Goal: Communication & Community: Answer question/provide support

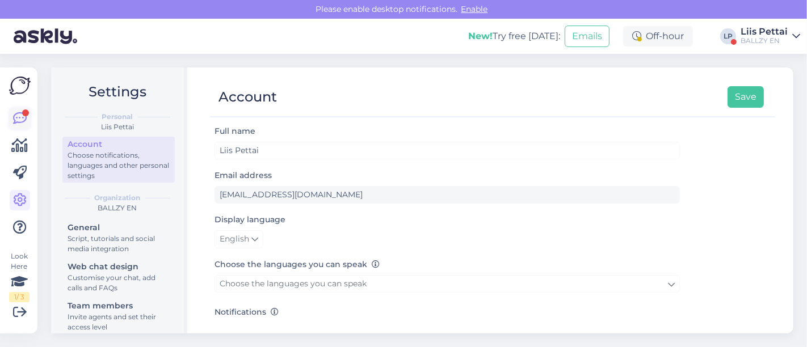
click at [18, 114] on icon at bounding box center [20, 119] width 14 height 14
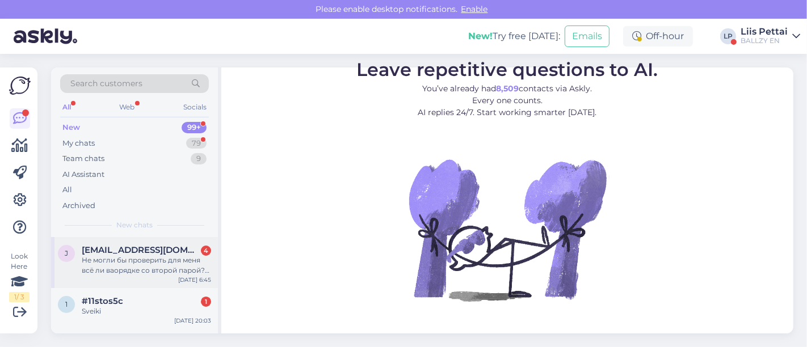
click at [102, 252] on span "[EMAIL_ADDRESS][DOMAIN_NAME]" at bounding box center [141, 250] width 118 height 10
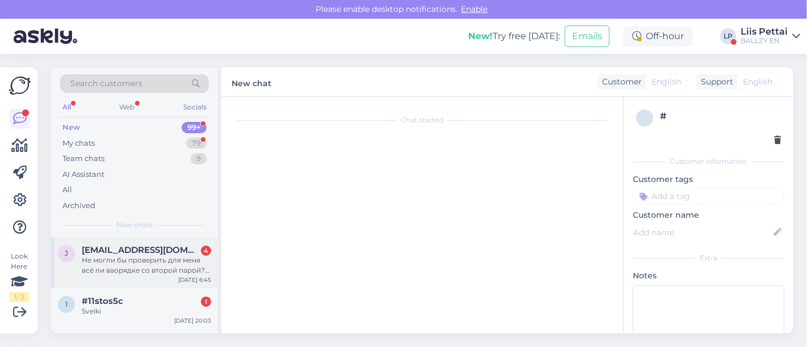
scroll to position [151, 0]
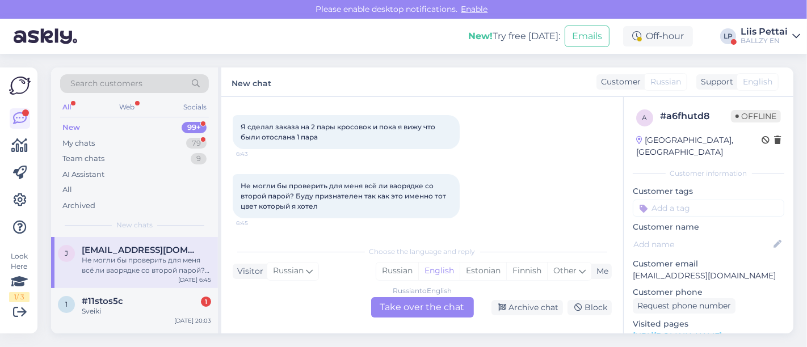
click at [408, 301] on div "Russian to English Take over the chat" at bounding box center [422, 307] width 103 height 20
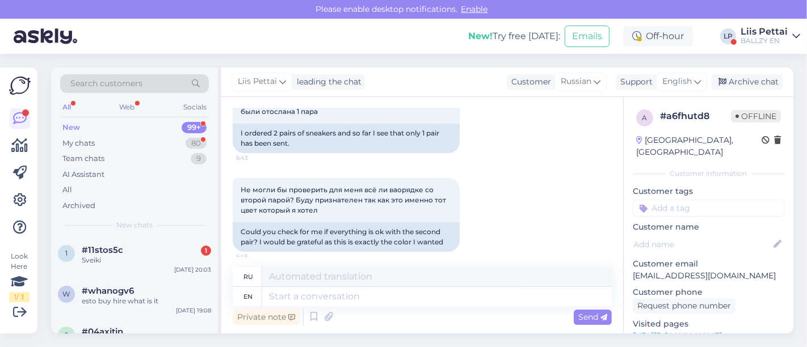
scroll to position [221, 0]
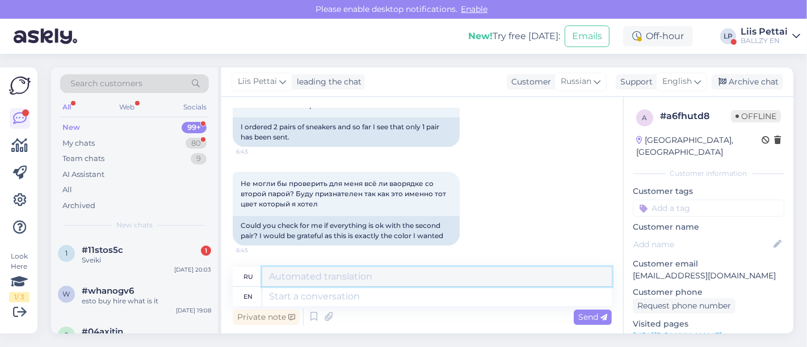
click at [468, 286] on textarea at bounding box center [436, 276] width 349 height 19
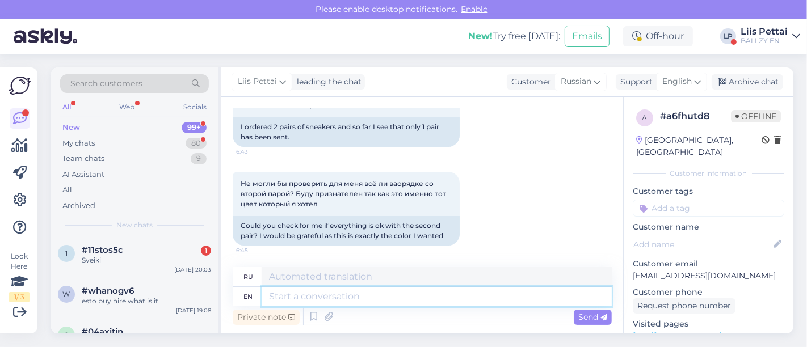
click at [457, 304] on textarea at bounding box center [436, 296] width 349 height 19
type textarea "Your o"
type textarea "Твой"
type textarea "Your order n"
type textarea "Ваш заказ"
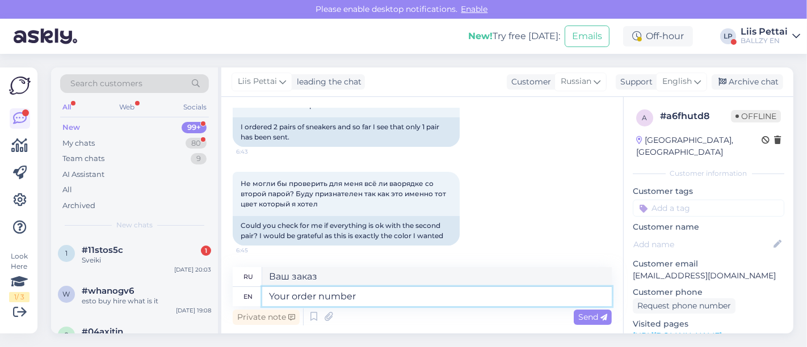
type textarea "Your order number?"
type textarea "Номер вашего заказа?"
type textarea "Your order number fo"
type textarea "Номер вашего заказа"
type textarea "Your order number for t"
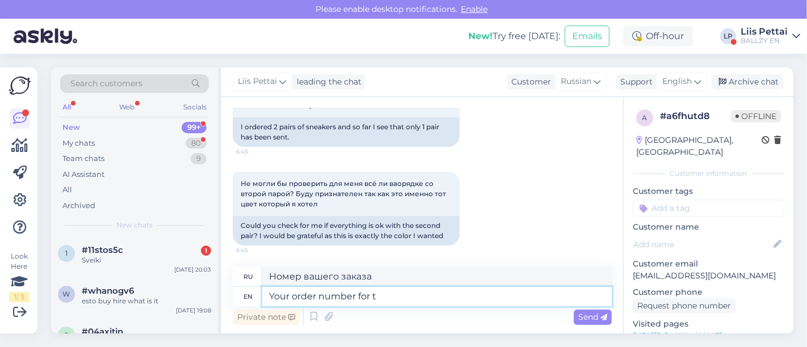
type textarea "Номер вашего заказа для"
type textarea "Your order number for the"
type textarea "Номер вашего заказа"
type textarea "Your order number for the one tha"
type textarea "Номер вашего заказа на один"
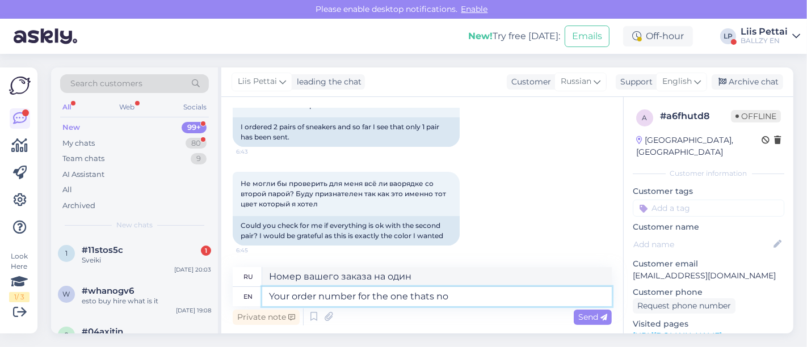
type textarea "Your order number for the one thats not"
type textarea "[PERSON_NAME] вашего заказа на тот, который"
type textarea "Your order number for the one thats not se"
type textarea "[PERSON_NAME] вашего заказа на тот, который не"
type textarea "Your order number for the one thats not sent?"
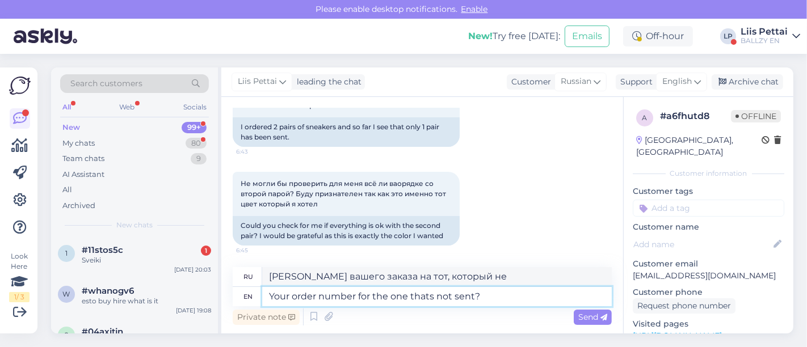
type textarea "Номер вашего заказа, который не был отправлен?"
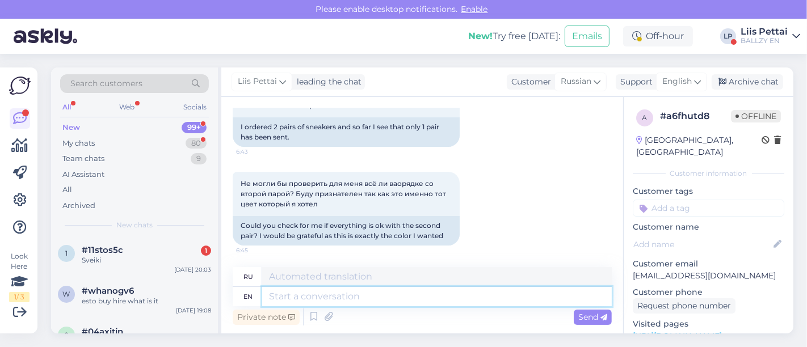
scroll to position [290, 0]
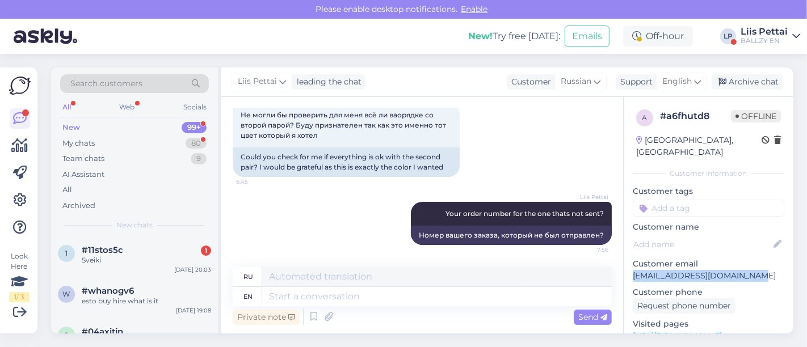
drag, startPoint x: 750, startPoint y: 267, endPoint x: 631, endPoint y: 268, distance: 119.1
click at [631, 268] on div "a # a6fhutd8 Offline [GEOGRAPHIC_DATA], [GEOGRAPHIC_DATA] Customer information …" at bounding box center [708, 336] width 170 height 478
copy p "[EMAIL_ADDRESS][DOMAIN_NAME]"
click at [161, 249] on div "#11stos5c 1" at bounding box center [146, 250] width 129 height 10
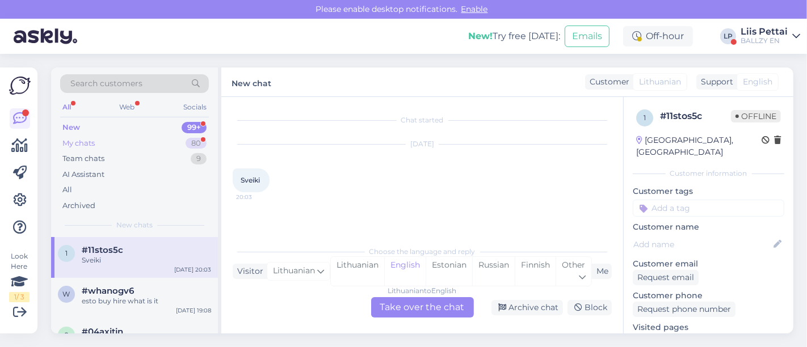
click at [123, 137] on div "My chats 80" at bounding box center [134, 144] width 149 height 16
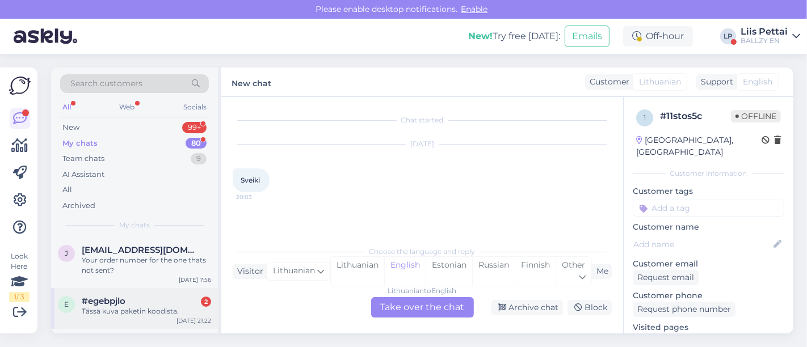
click at [130, 313] on div "Tässä kuva paketin koodista." at bounding box center [146, 311] width 129 height 10
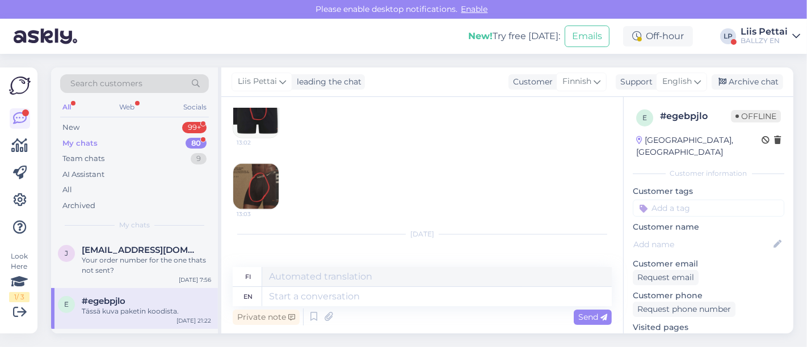
scroll to position [1472, 0]
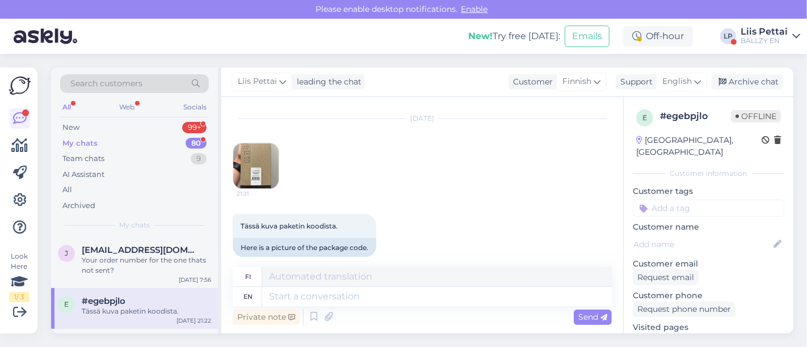
click at [256, 170] on img at bounding box center [255, 166] width 45 height 45
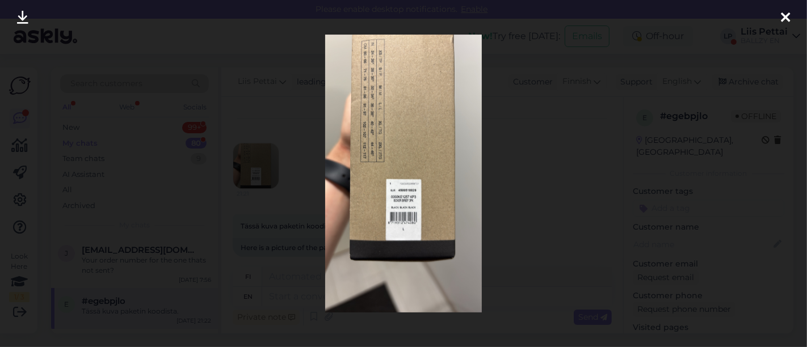
click at [268, 235] on div at bounding box center [403, 173] width 807 height 347
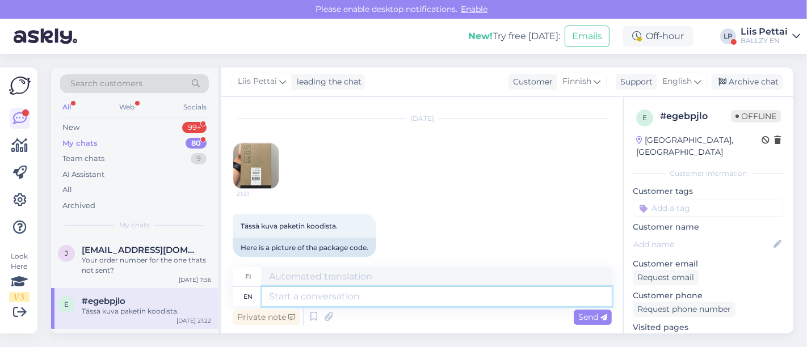
click at [358, 298] on textarea at bounding box center [436, 296] width 349 height 19
type textarea "Thank"
type textarea "Kiittää"
type textarea "Thank you,"
type textarea "Kiitos,"
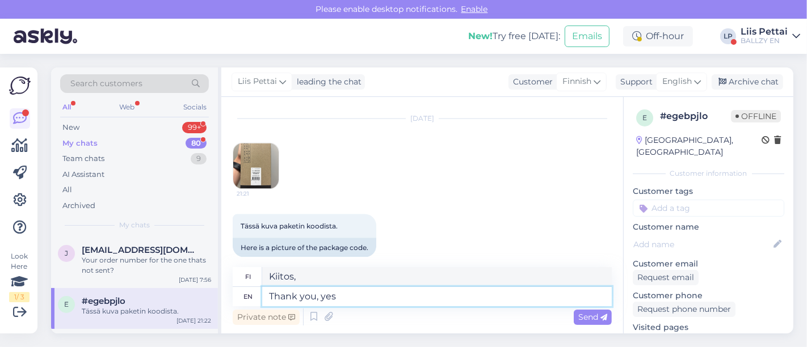
type textarea "Thank you, yes"
type textarea "Kiitos, kyllä"
type textarea "Thank you, yes i i"
type textarea "Kiitos, kyllä ​​minä"
type textarea "Thank you, yes i investigated it"
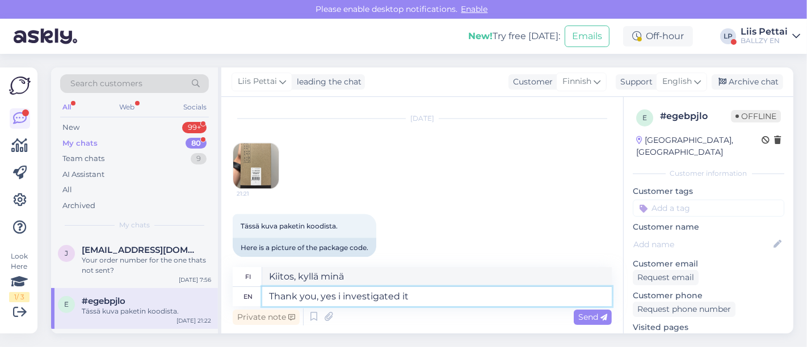
type textarea "Kiitos, kyllä, tutkin asiaa"
type textarea "Thank you, yes i investigated it and un"
type textarea "Kiitos, kyllä, tutkin asiaa ja"
type textarea "Thank you, yes i investigated it and unfortunately we"
type textarea "Kiitos, kyllä, tutkin asiaa ja valitettavasti"
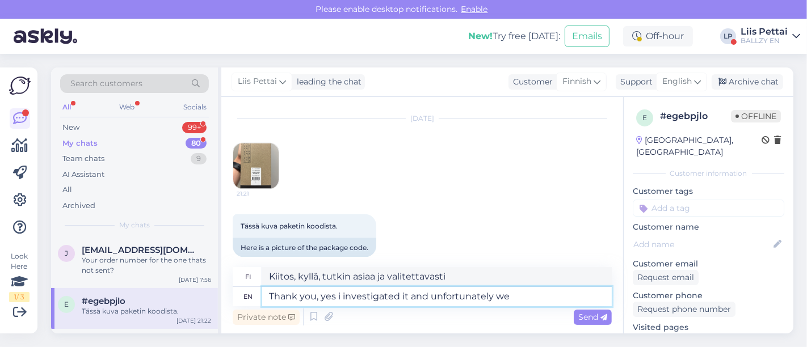
type textarea "Thank you, yes i investigated it and unfortunately we h"
type textarea "Kiitos, kyllä, tutkin asiaa ja valitettavasti me"
type textarea "Thank you, yes i investigated it and unfortunately we have"
type textarea "Kiitos, kyllä, tutkin asiaa ja valitettavasti meillä on"
type textarea "Thank you, yes i investigated it and unfortunately we have a wrong p"
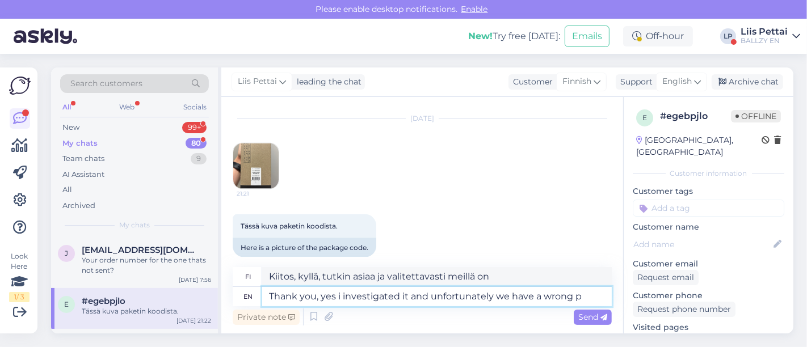
type textarea "Kiitos, kyllä, tutkin asiaa ja valitettavasti meillä on väärä tieto."
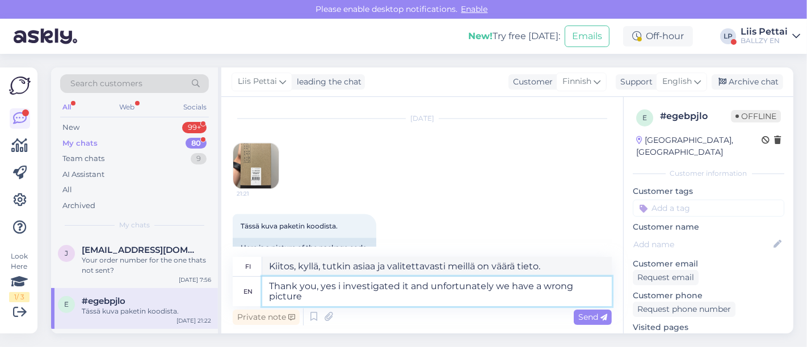
type textarea "Thank you, yes i investigated it and unfortunately we have a wrong picture o"
type textarea "Kiitos, kyllä, tutkin asiaa ja valitettavasti meillä on väärä kuva."
type textarea "Thank you, yes i investigated it and unfortunately we have a wrong picture on t…"
type textarea "Kiitos, kyllä, tutkin asiaa ja valitettavasti verkkosivuillamme on väärä kuva."
type textarea "Thank you, yes i investigated it and unfortunately we have a wrong picture on t…"
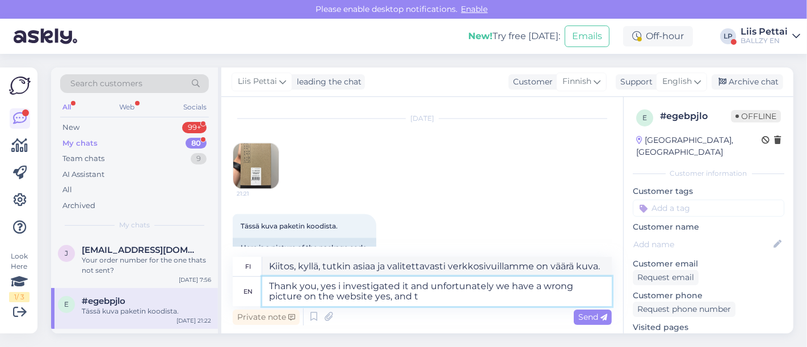
type textarea "Kiitos, kyllä, tutkin asiaa ja valitettavasti verkkosivuillamme on väärä kuva, …"
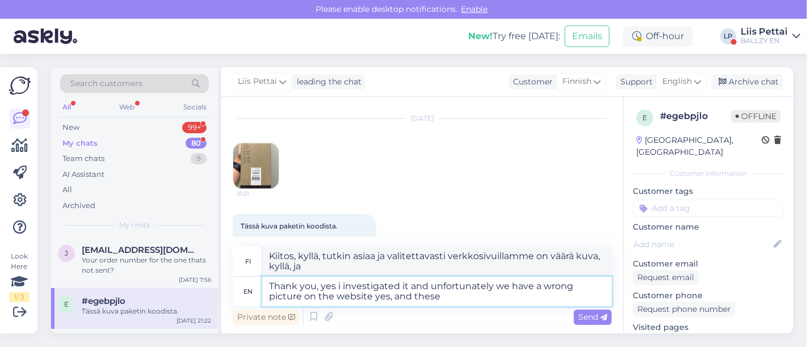
type textarea "Thank you, yes i investigated it and unfortunately we have a wrong picture on t…"
type textarea "Kiitos, kyllä, tutkin asiaa ja valitettavasti verkkosivuillamme on väärä kuva, …"
type textarea "Thank you, yes i investigated it and unfortunately we have a wrong picture on t…"
type textarea "Kiitos, kyllä, tutkin asiaa ja valitettavasti verkkosivuillamme on väärä kuva, …"
type textarea "Thank you, yes i investigated it and unfortunately we have a wrong picture on t…"
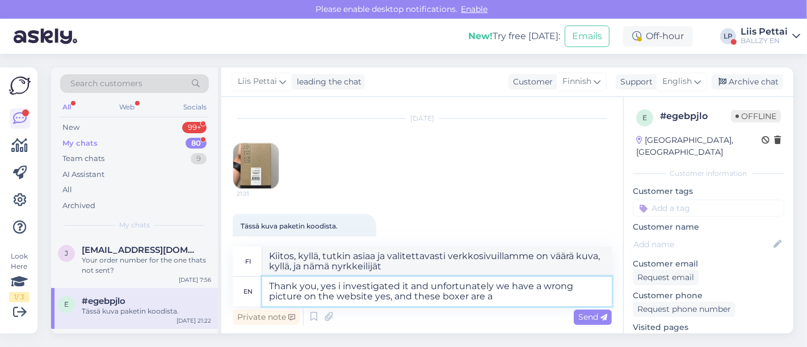
type textarea "Kiitos, kyllä, tutkin asiaa ja valitettavasti verkkosivuillamme on väärä kuva, …"
type textarea "Thank you, yes i investigated it and unfortunately we have a wrong picture on t…"
type textarea "Kiitos, kyllä, tutkin asiaa ja valitettavasti verkkosivuillamme on väärä kuva, …"
type textarea "Thank you, yes i investigated it and unfortunately we have a wrong picture on t…"
type textarea "Kiitos, kyllä, tutkin asiaa ja valitettavasti verkkosivuillamme on väärä kuva, …"
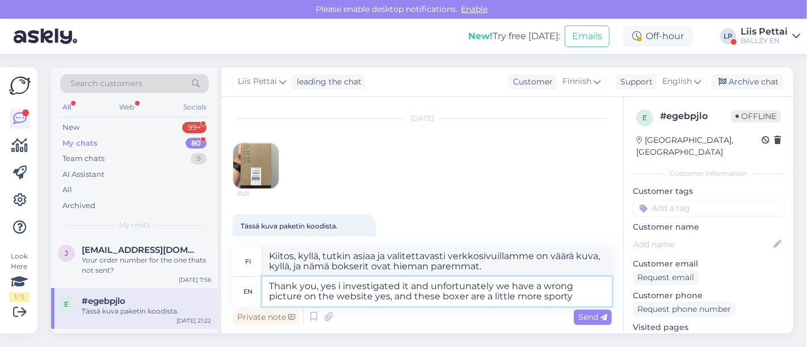
type textarea "Thank you, yes i investigated it and unfortunately we have a wrong picture on t…"
type textarea "Kiitos, kyllä, tutkin asiaa ja valitettavasti verkkosivuillamme on väärä kuva, …"
type textarea "Thank you, yes i investigated it and unfortunately we have a wrong picture on t…"
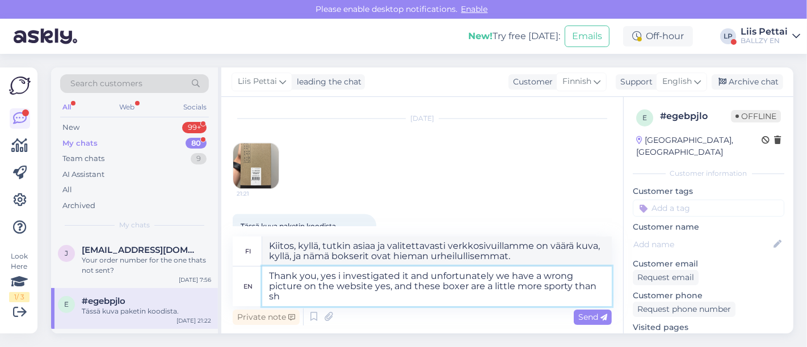
type textarea "Kiitos, kyllä, tutkin asiaa ja valitettavasti verkkosivuillamme on väärä kuva, …"
type textarea "Thank you, yes i investigated it and unfortunately we have a wrong picture on t…"
type textarea "Kiitos, kyllä, tutkin asiaa ja valitettavasti verkkosivuillamme on väärä kuva, …"
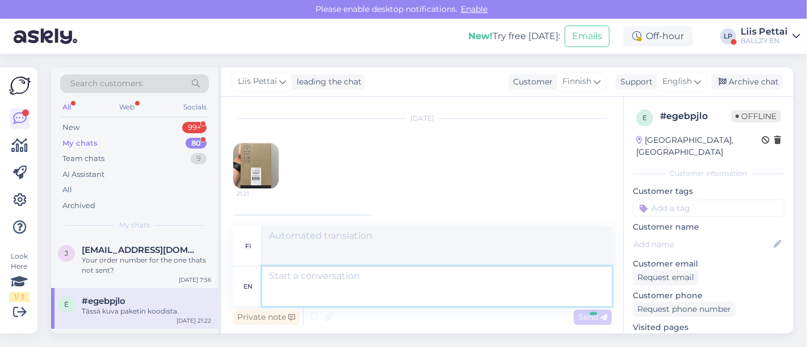
scroll to position [1605, 0]
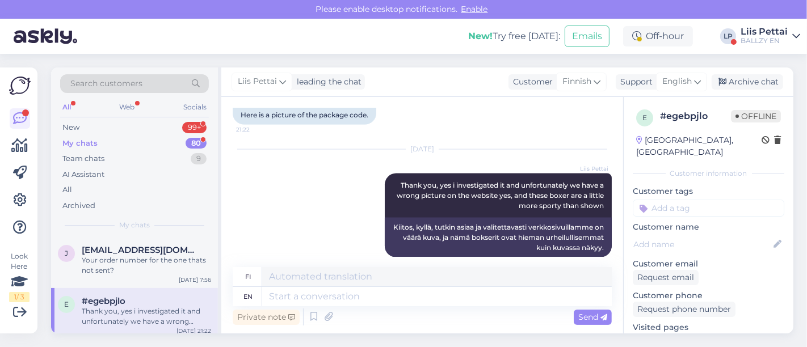
click at [150, 297] on div "#egebpjlo" at bounding box center [146, 301] width 129 height 10
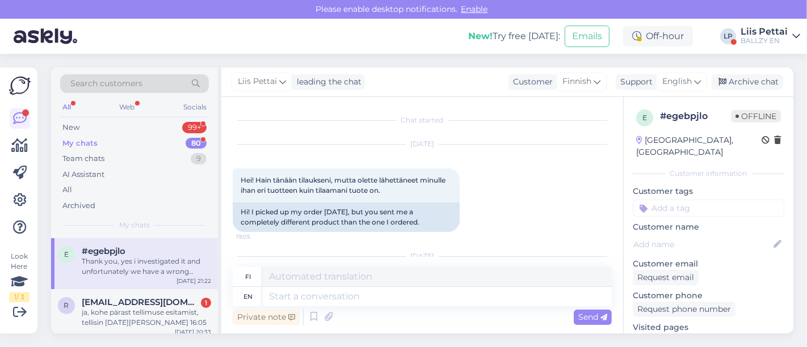
scroll to position [75, 0]
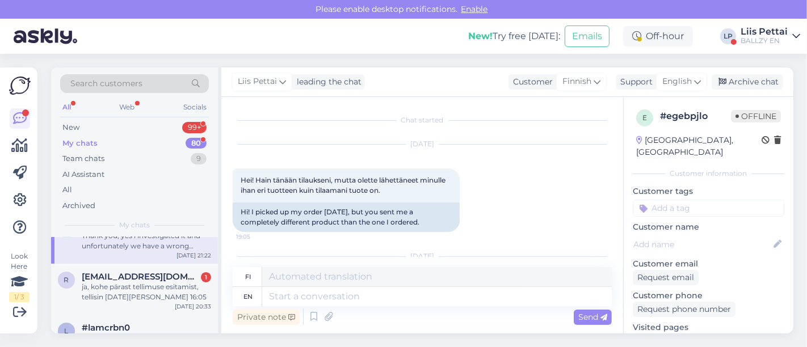
click at [150, 297] on div "ja, kohe pärast tellimuse esitamist, tellisin [DATE][PERSON_NAME] 16:05" at bounding box center [146, 292] width 129 height 20
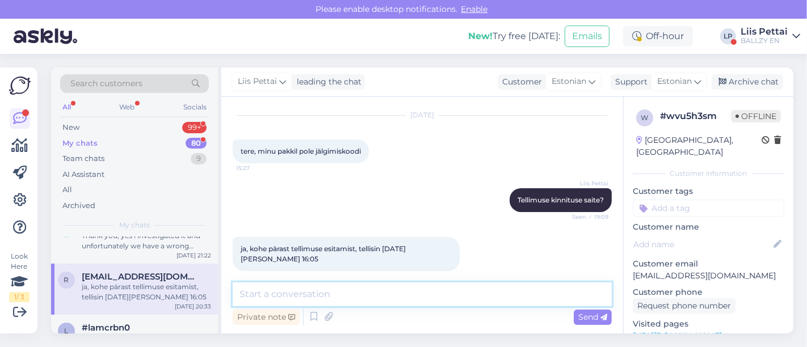
click at [462, 292] on textarea at bounding box center [422, 294] width 379 height 24
type textarea "i"
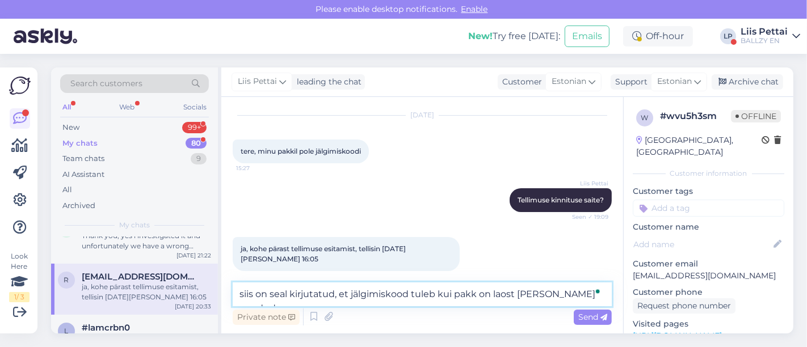
type textarea "siis on seal kirjutatud, et jälgimiskood tuleb kui pakk on laost [PERSON_NAME] …"
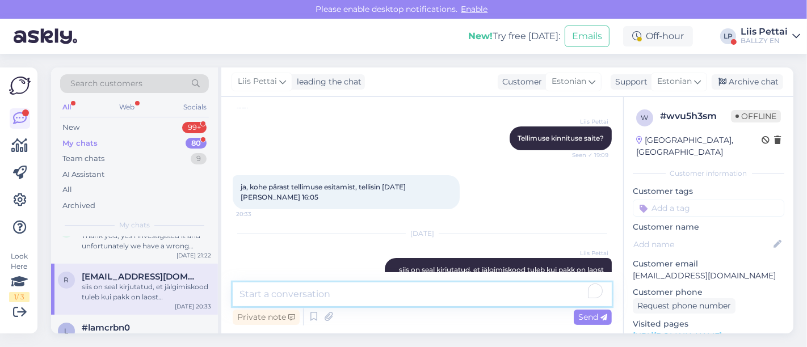
scroll to position [112, 0]
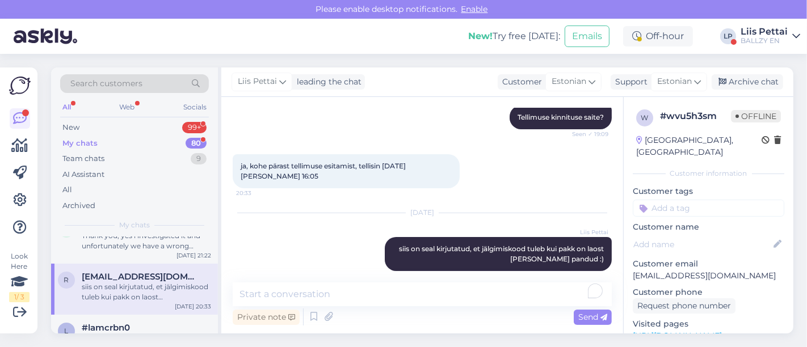
click at [151, 290] on div "siis on seal kirjutatud, et jälgimiskood tuleb kui pakk on laost [PERSON_NAME] …" at bounding box center [146, 292] width 129 height 20
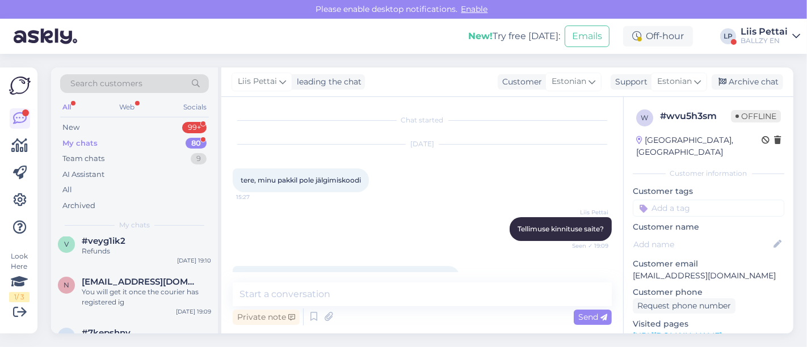
scroll to position [252, 0]
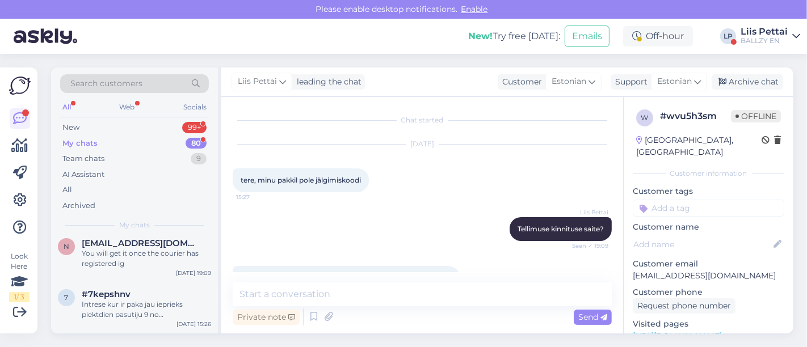
click at [773, 33] on div "Liis Pettai" at bounding box center [763, 31] width 47 height 9
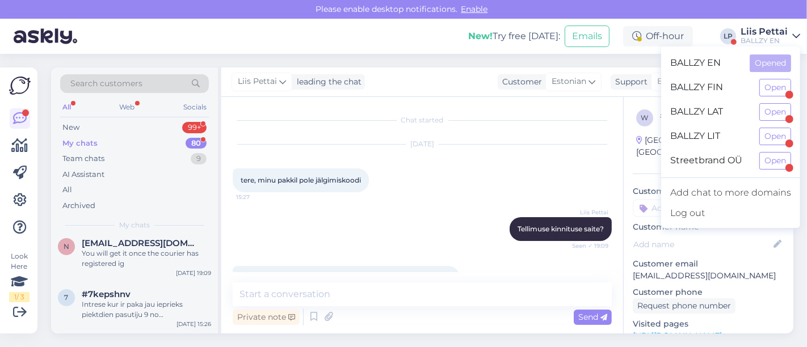
click at [774, 168] on div "Streetbrand OÜ Open" at bounding box center [730, 161] width 139 height 24
click at [778, 159] on button "Open" at bounding box center [775, 161] width 32 height 18
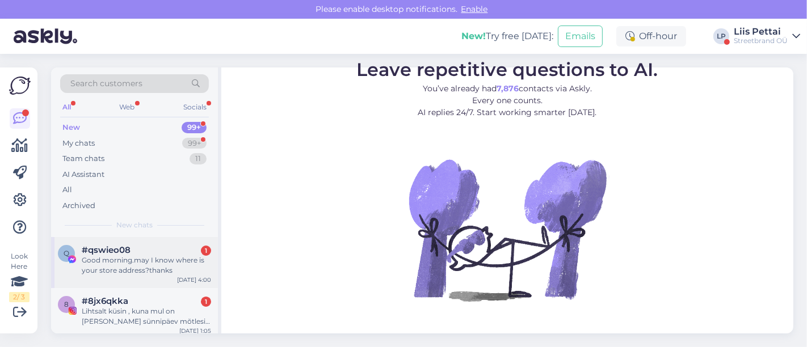
click at [129, 273] on div "Good morning.may I know where is your store address?thanks" at bounding box center [146, 265] width 129 height 20
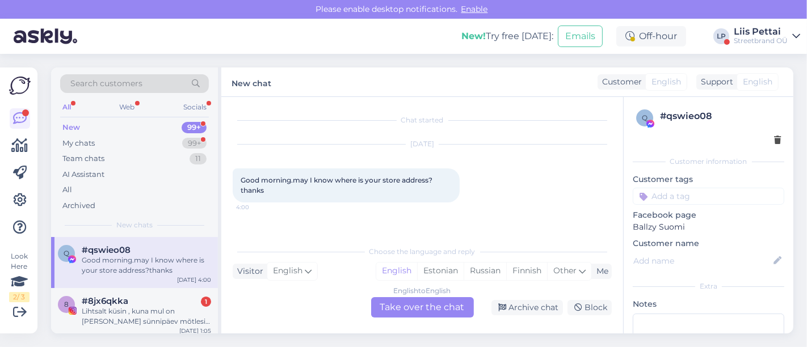
click at [402, 313] on div "English to English Take over the chat" at bounding box center [422, 307] width 103 height 20
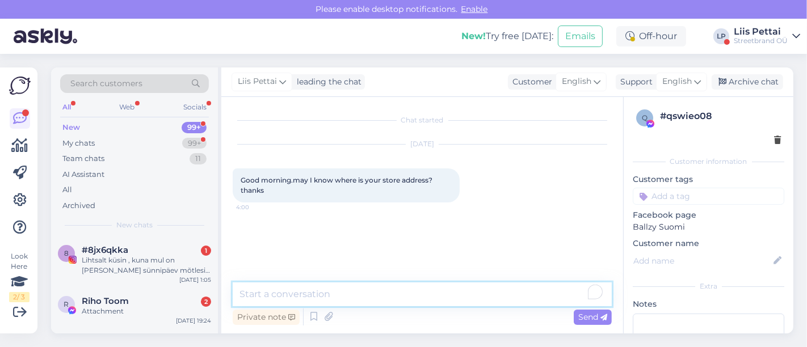
click at [392, 303] on textarea "To enrich screen reader interactions, please activate Accessibility in Grammarl…" at bounding box center [422, 294] width 379 height 24
type textarea "Hello"
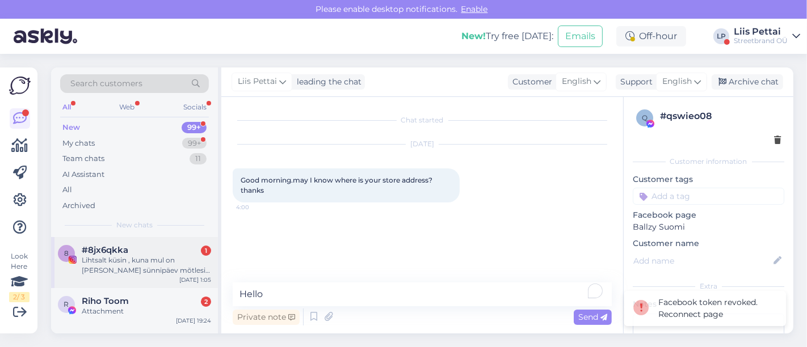
click at [141, 270] on div "Lihtsalt küsin , kuna mul on [PERSON_NAME] sünnipäev mõtlesin et äkki oleks või…" at bounding box center [146, 265] width 129 height 20
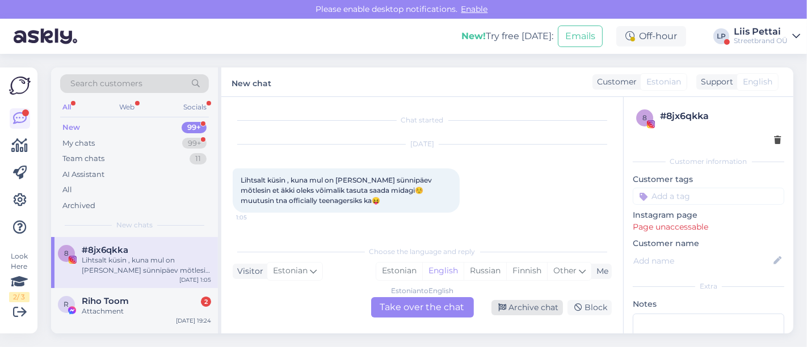
click at [526, 302] on div "Archive chat" at bounding box center [526, 307] width 71 height 15
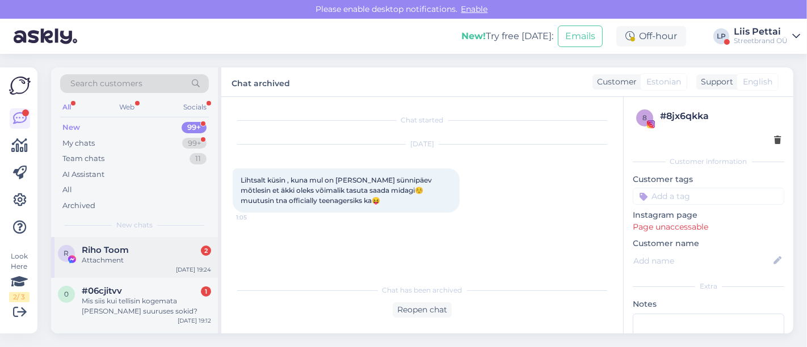
click at [152, 260] on div "Attachment" at bounding box center [146, 260] width 129 height 10
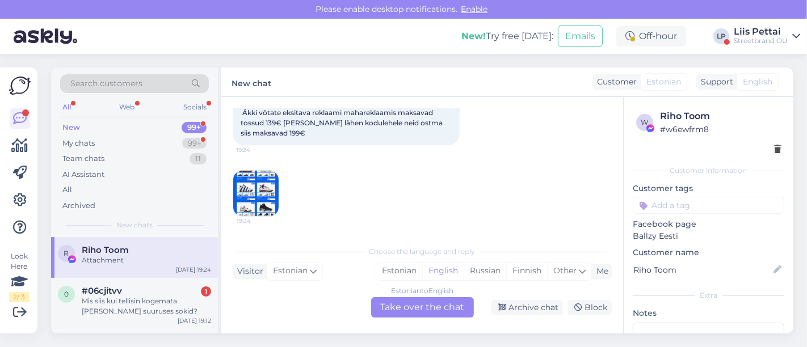
scroll to position [66, 0]
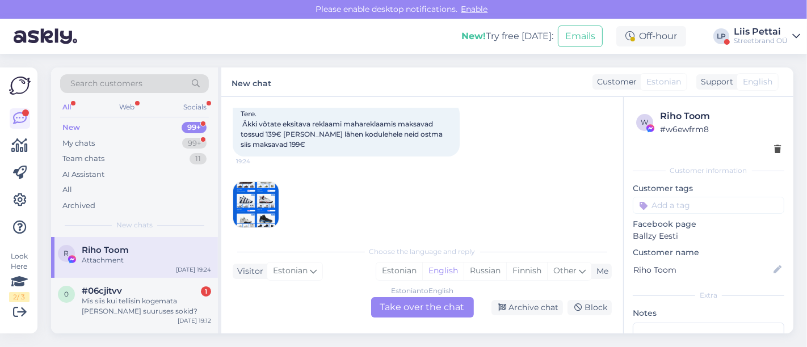
drag, startPoint x: 611, startPoint y: 163, endPoint x: 614, endPoint y: 195, distance: 32.5
click at [614, 195] on div "Chat started [DATE] Tere. Äkki võtate eksitava reklaami mahareklaamis maksavad …" at bounding box center [427, 168] width 389 height 121
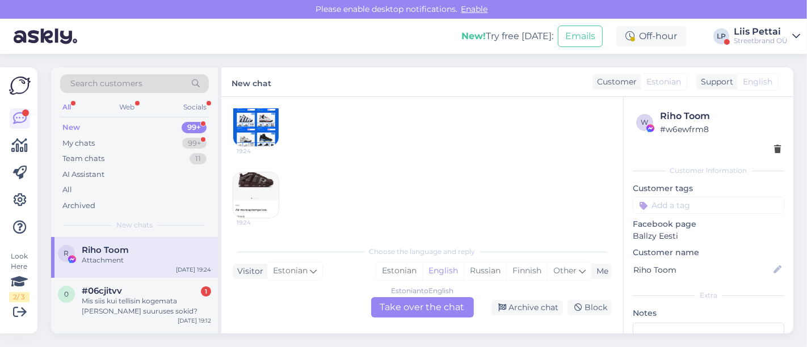
click at [536, 239] on div "Chat started [DATE] Tere. Äkki võtate eksitava reklaami mahareklaamis maksavad …" at bounding box center [422, 215] width 402 height 237
click at [159, 297] on div "Mis siis kui tellisin kogemata [PERSON_NAME] suuruses sokid?" at bounding box center [146, 306] width 129 height 20
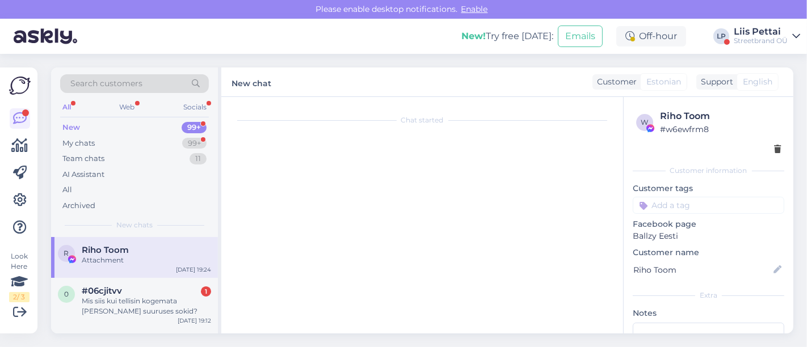
scroll to position [47, 0]
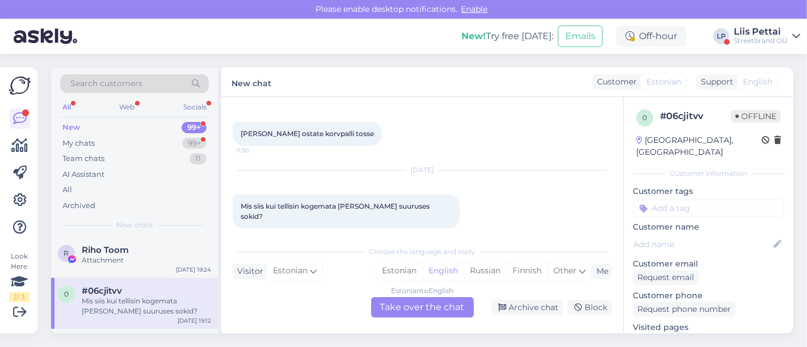
click at [403, 303] on div "Estonian to English Take over the chat" at bounding box center [422, 307] width 103 height 20
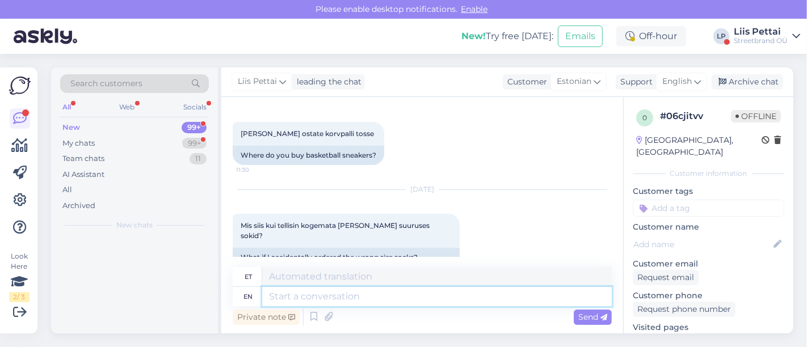
click at [381, 296] on textarea at bounding box center [436, 296] width 349 height 19
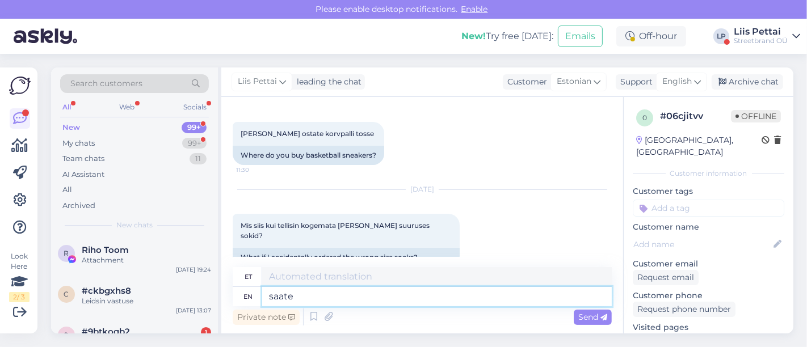
type textarea "saate t"
type textarea "saate"
type textarea "saate tagastada"
type textarea "saate tagasi"
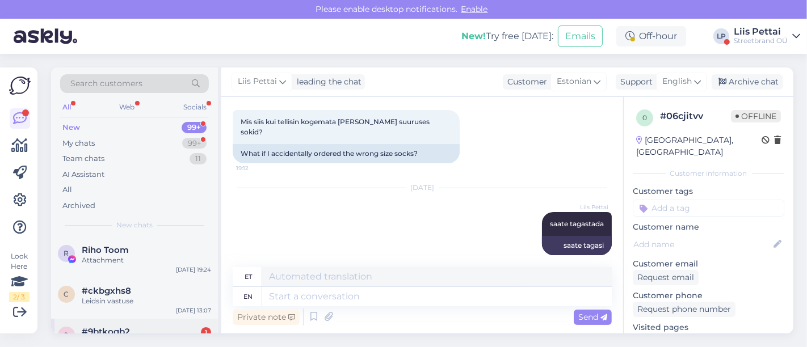
click at [120, 328] on span "#9btkoqb2" at bounding box center [106, 332] width 48 height 10
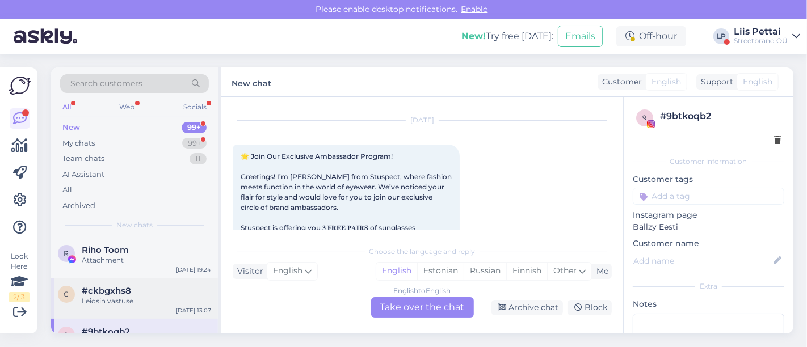
click at [121, 305] on div "Leidsin vastuse" at bounding box center [146, 301] width 129 height 10
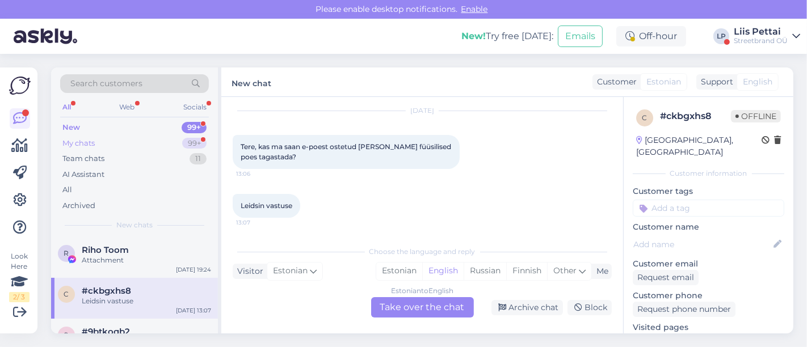
click at [137, 138] on div "My chats 99+" at bounding box center [134, 144] width 149 height 16
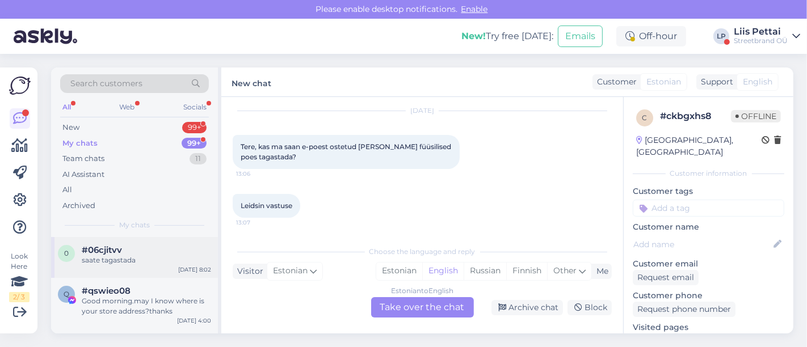
click at [192, 256] on div "saate tagastada" at bounding box center [146, 260] width 129 height 10
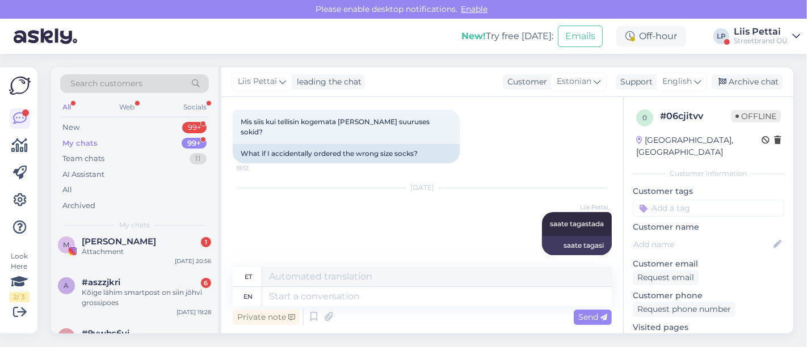
scroll to position [126, 0]
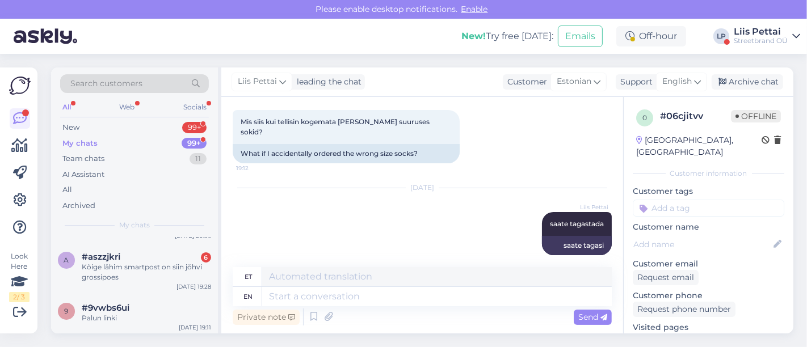
click at [192, 256] on div "#aszzjkri 6" at bounding box center [146, 257] width 129 height 10
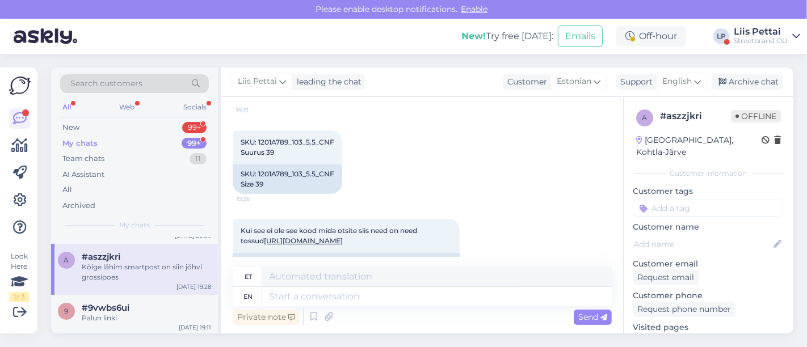
scroll to position [3926, 0]
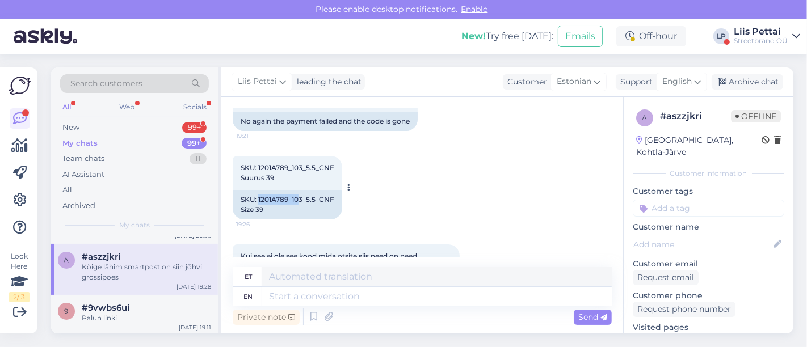
drag, startPoint x: 258, startPoint y: 167, endPoint x: 299, endPoint y: 170, distance: 42.0
click at [299, 190] on div "SKU: 1201A789_103_5.5_CNF Size 39" at bounding box center [287, 204] width 109 height 29
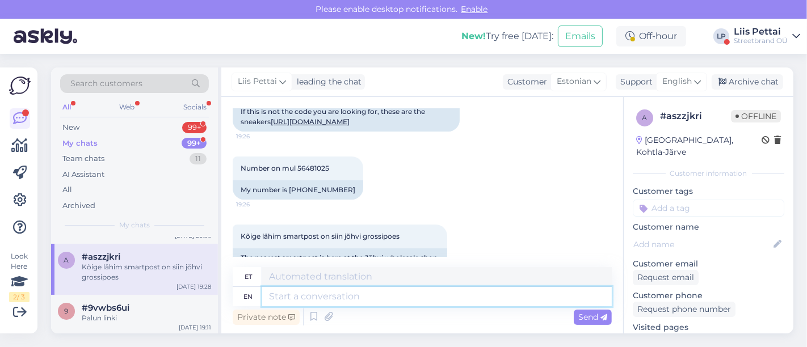
click at [538, 297] on textarea at bounding box center [436, 296] width 349 height 19
type textarea "teie i"
type textarea "teie"
type textarea "[PERSON_NAME] ka"
type textarea "[PERSON_NAME]"
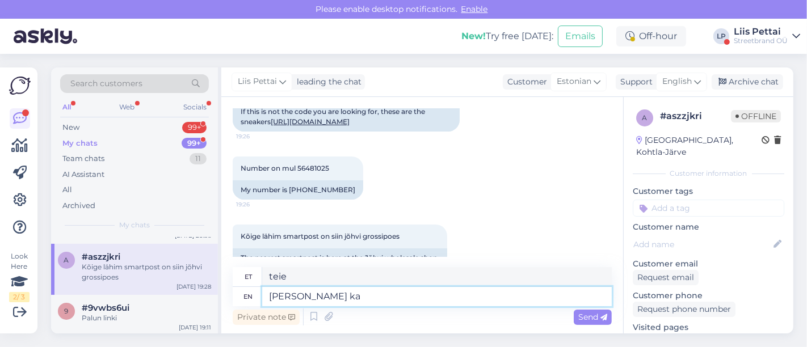
type textarea "[PERSON_NAME] ka"
type textarea "[PERSON_NAME] ka :D"
type textarea "sina oled sina :D"
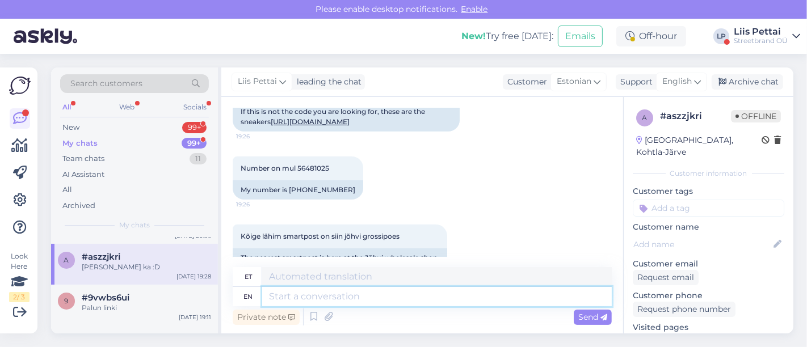
scroll to position [4195, 0]
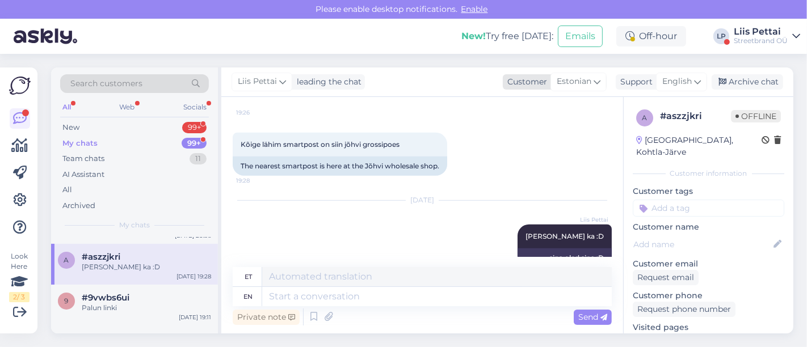
click at [587, 78] on span "Estonian" at bounding box center [573, 81] width 35 height 12
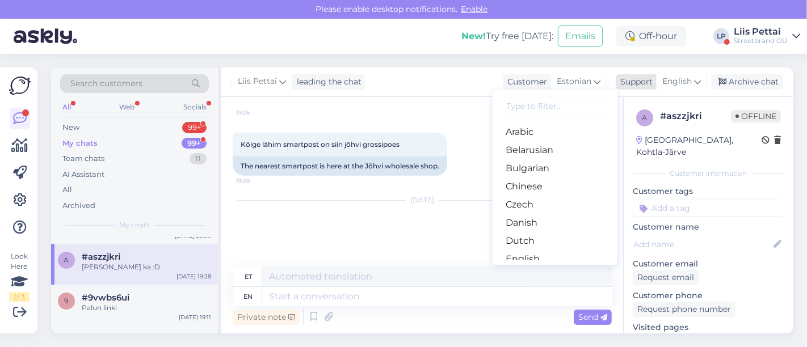
click at [703, 85] on div "English" at bounding box center [681, 82] width 51 height 18
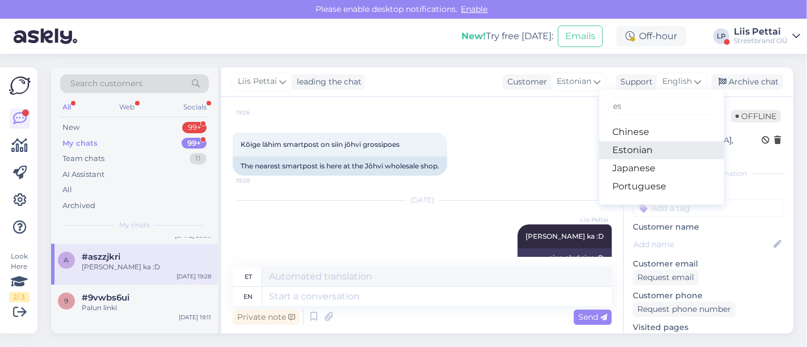
type input "es"
click at [632, 150] on link "Estonian" at bounding box center [661, 150] width 125 height 18
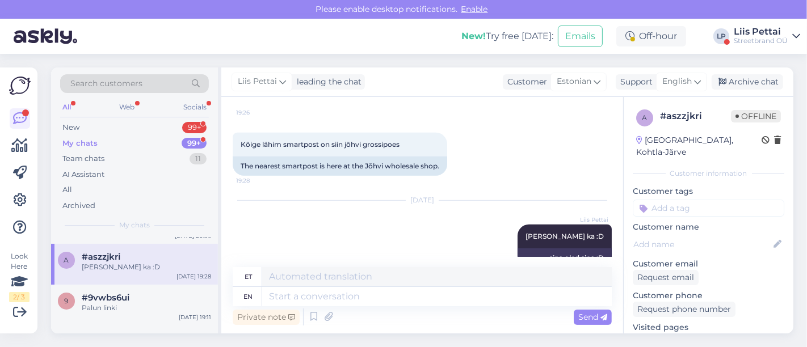
scroll to position [4179, 0]
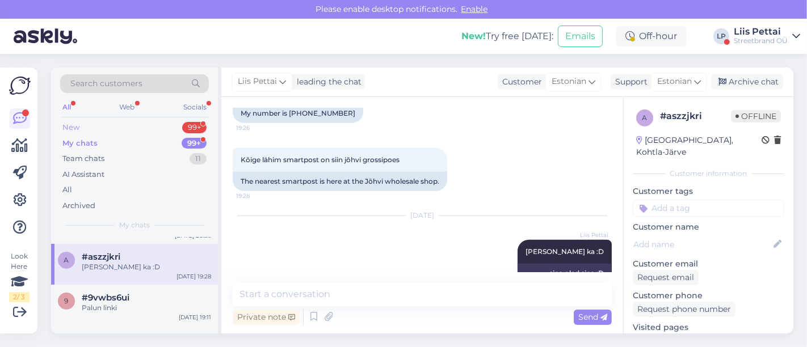
click at [110, 131] on div "New 99+" at bounding box center [134, 128] width 149 height 16
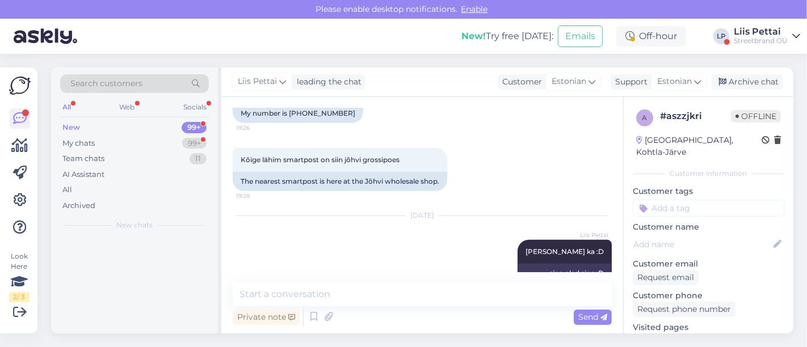
scroll to position [0, 0]
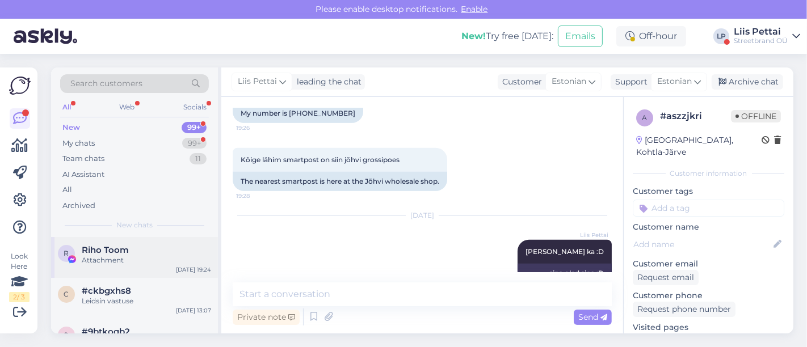
click at [92, 258] on div "Attachment" at bounding box center [146, 260] width 129 height 10
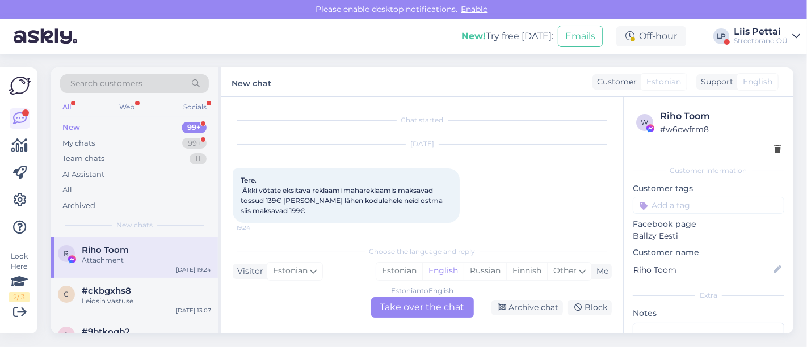
scroll to position [126, 0]
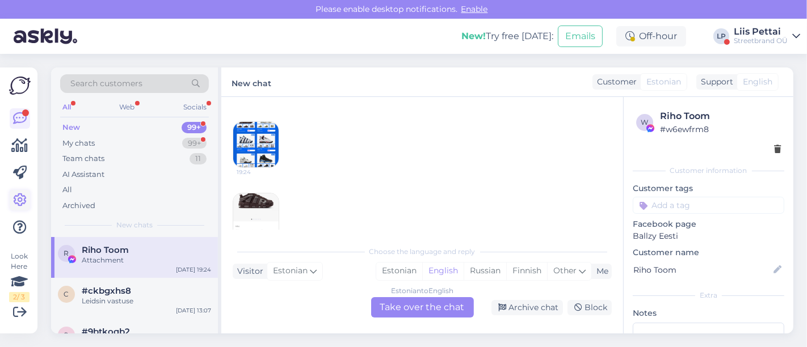
click at [18, 197] on icon at bounding box center [20, 200] width 14 height 14
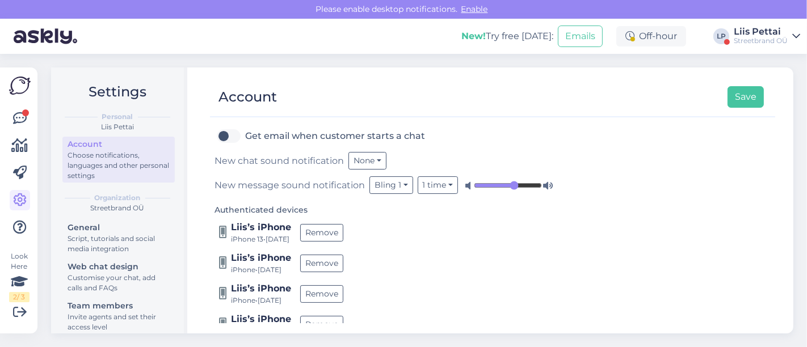
scroll to position [201, 0]
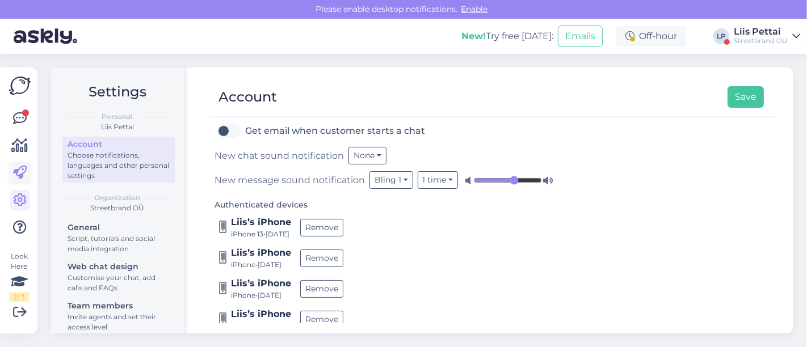
click at [18, 175] on icon at bounding box center [20, 173] width 14 height 14
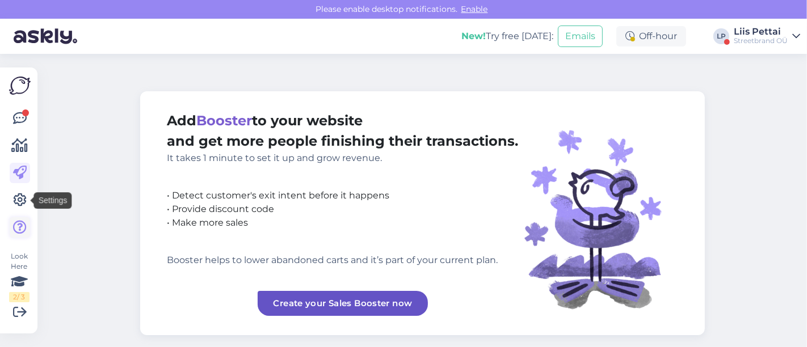
click at [16, 233] on icon at bounding box center [20, 228] width 14 height 14
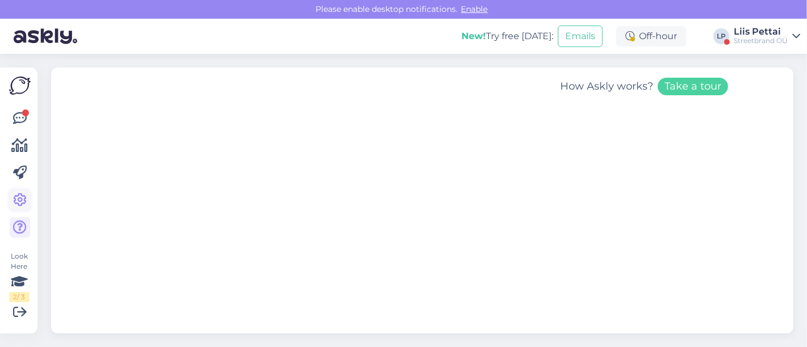
click at [18, 196] on icon at bounding box center [20, 200] width 14 height 14
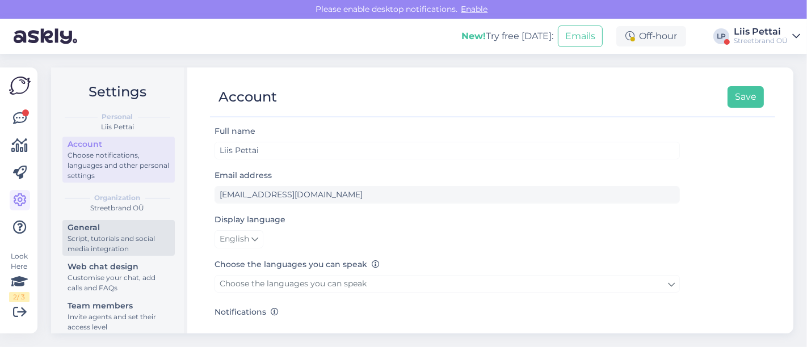
click at [137, 234] on div "Script, tutorials and social media integration" at bounding box center [118, 244] width 102 height 20
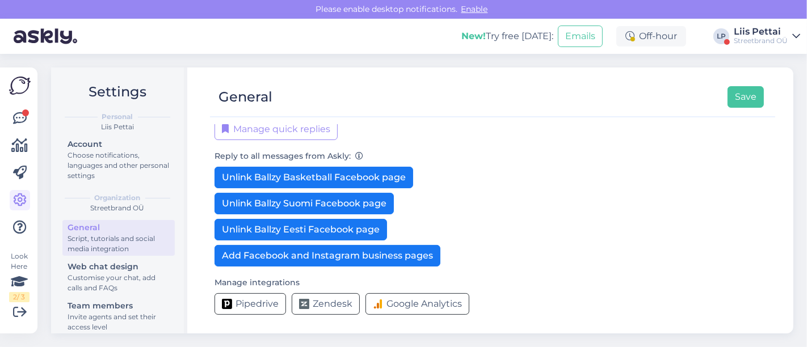
scroll to position [278, 0]
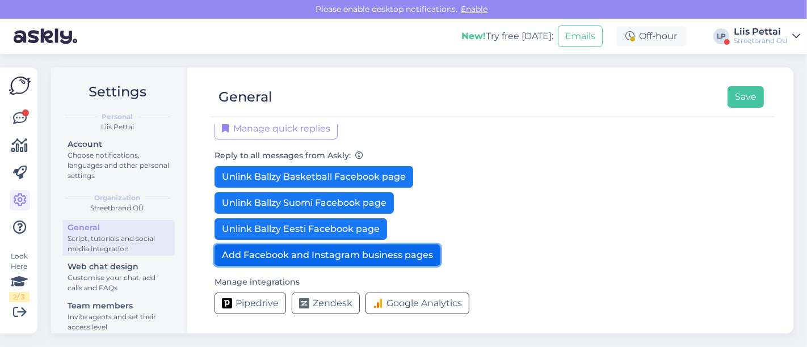
click at [376, 260] on button "Add Facebook and Instagram business pages" at bounding box center [327, 255] width 226 height 22
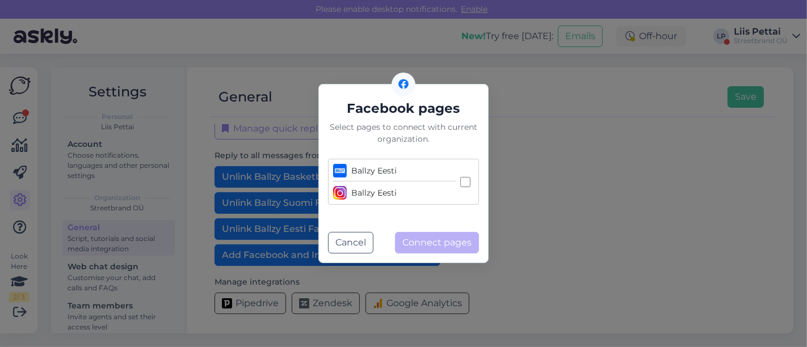
drag, startPoint x: 465, startPoint y: 182, endPoint x: 461, endPoint y: 194, distance: 13.1
click at [466, 182] on input "Ballzy Eesti Ballzy Eesti" at bounding box center [465, 182] width 10 height 10
checkbox input "true"
click at [431, 247] on button "Connect pages" at bounding box center [437, 243] width 84 height 22
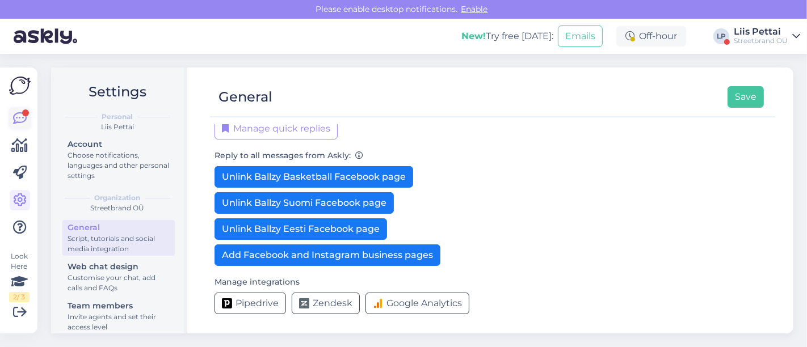
click at [24, 120] on icon at bounding box center [20, 119] width 14 height 14
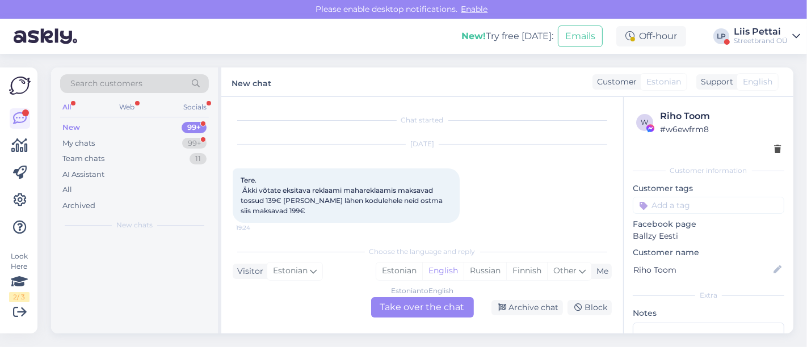
scroll to position [126, 0]
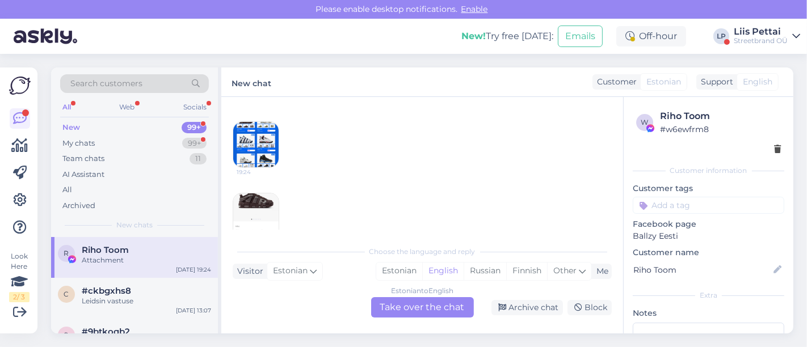
click at [398, 315] on div "Estonian to English Take over the chat" at bounding box center [422, 307] width 103 height 20
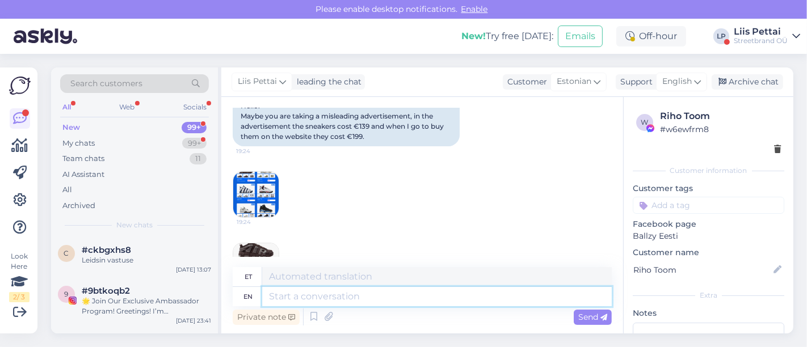
click at [409, 303] on textarea at bounding box center [436, 296] width 349 height 19
click at [379, 293] on textarea at bounding box center [436, 296] width 349 height 19
type textarea "Tere va"
type textarea "Tere"
type textarea "Tere vabandame, tõe"
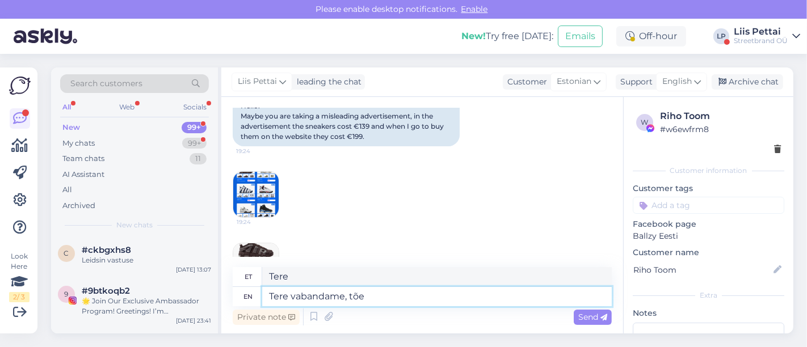
type textarea "Tere vabandame,"
type textarea "Tere vabandame, tõest"
type textarea "Tere vabandame, tõist"
type textarea "Tere vabandame, tõesti on"
type textarea "Tere vabandame, tõesti"
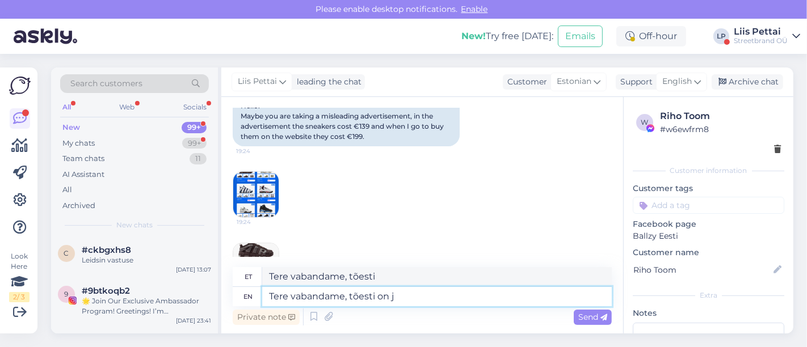
type textarea "Tere vabandame, tõesti on [PERSON_NAME]"
type textarea "Tere vabandame, tõesti on"
type textarea "Tere vabandame, tõesti on jäänud e"
type textarea "Tere vabandame, tõesti on jäänud"
type textarea "Tere vabandame, tõesti on jäänud e-smaspäevast ü"
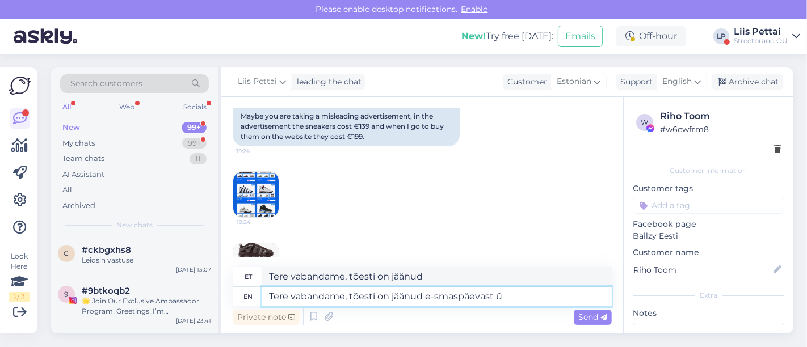
type textarea "Tere vabandame, tõesti on jäänud e-smaspäevast"
type textarea "Tere vabandame, tõesti on jäänud e-smaspäevast üels"
type textarea "Tere vabandame, tõesti on jäänud e-smaspäevast üles"
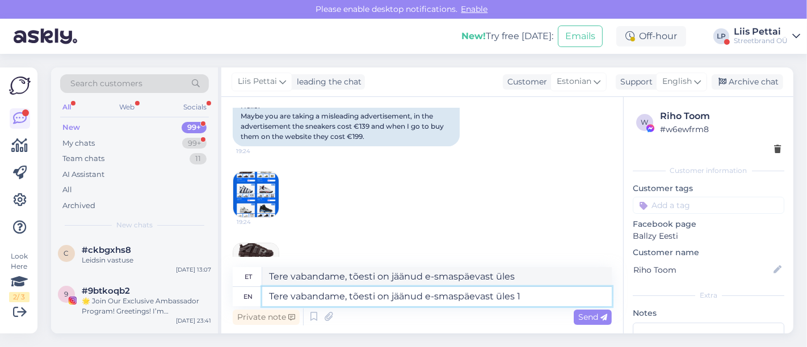
type textarea "Tere vabandame, tõesti on jäänud e-smaspäevast üles 1 e"
type textarea "Tere vabandame, tõesti on jäänud e-smaspäevast üles 1"
type textarea "Tere vabandame, tõesti on jäänud e-smaspäevast üles 1 eksitav rek"
type textarea "Tere vabandame, tõesti on jäänud e-smaspäevast üles 1 eksitav"
type textarea "Tere vabandame, tõesti on jäänud e-smaspäevast üles 1 eksitav reklaam, võ"
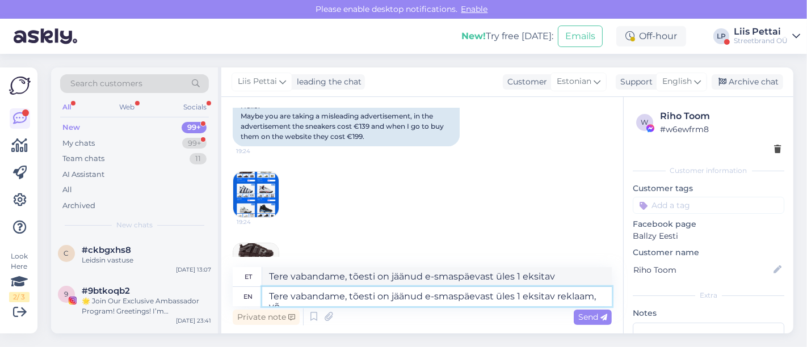
type textarea "Tere vabandame, tõesti on jäänud e-smaspäevast üles 1 eksitav reklaam,"
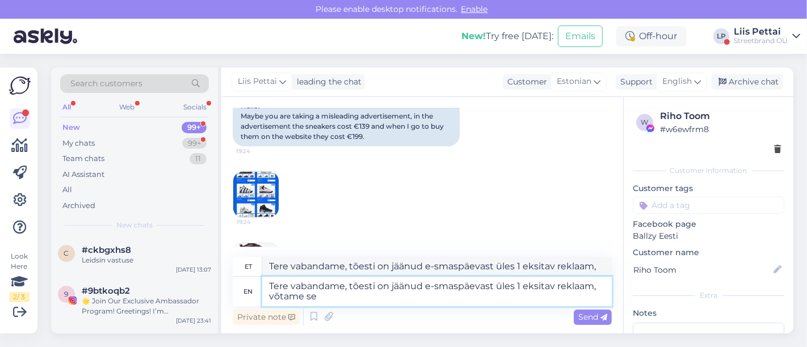
type textarea "Tere vabandame, tõesti on jäänud e-smaspäevast üles 1 eksitav reklaam, võtame s…"
type textarea "Tere vabandame, tõesti on jäänud e-smaspäevast üles 1 eksitav reklaam, võtame"
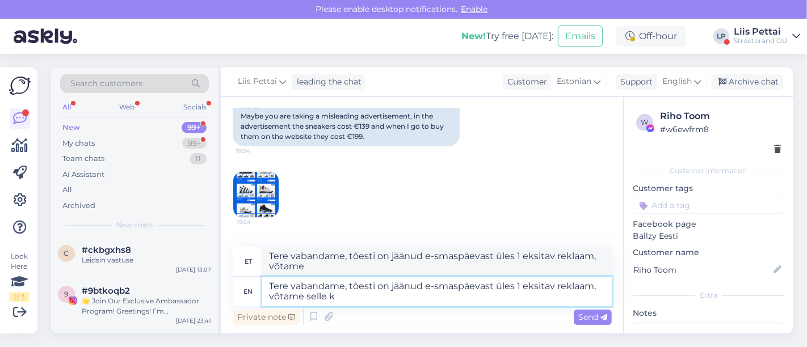
type textarea "Tere vabandame, tõesti on jäänud e-smaspäevast üles 1 eksitav reklaam, võtame s…"
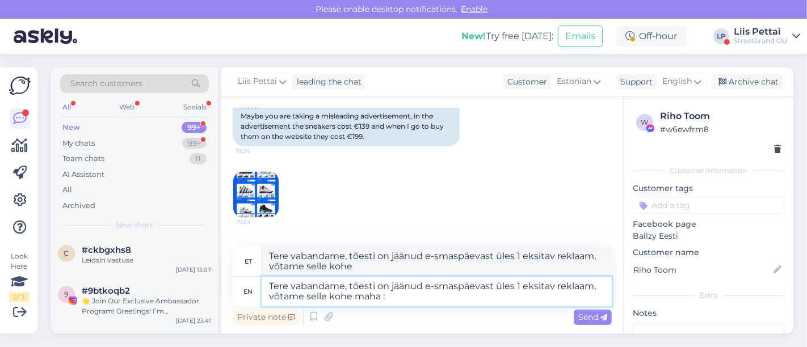
type textarea "Tere vabandame, tõesti on jäänud e-smaspäevast üles 1 eksitav reklaam, võtame s…"
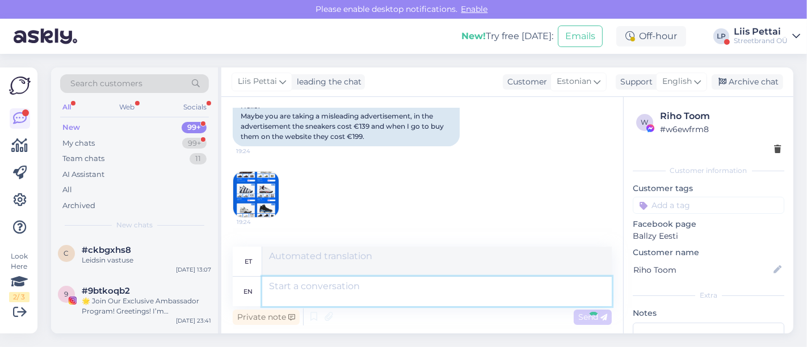
scroll to position [282, 0]
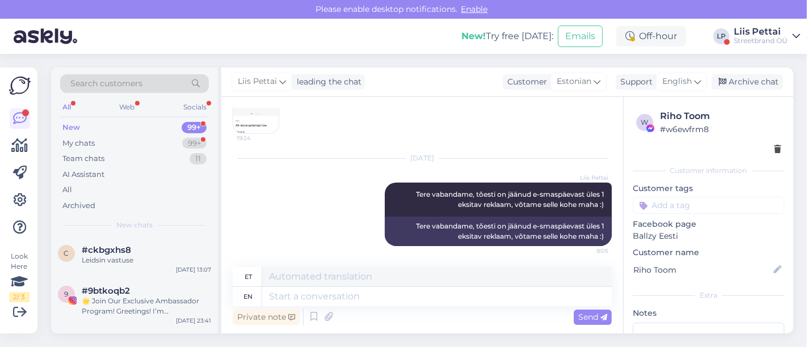
click at [145, 133] on div "New 99+" at bounding box center [134, 128] width 149 height 16
click at [145, 146] on div "My chats 99+" at bounding box center [134, 144] width 149 height 16
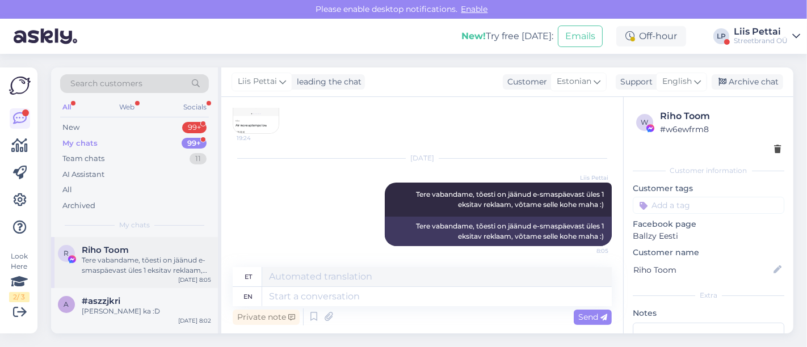
click at [109, 255] on div "Tere vabandame, tõesti on jäänud e-smaspäevast üles 1 eksitav reklaam, võtame s…" at bounding box center [146, 265] width 129 height 20
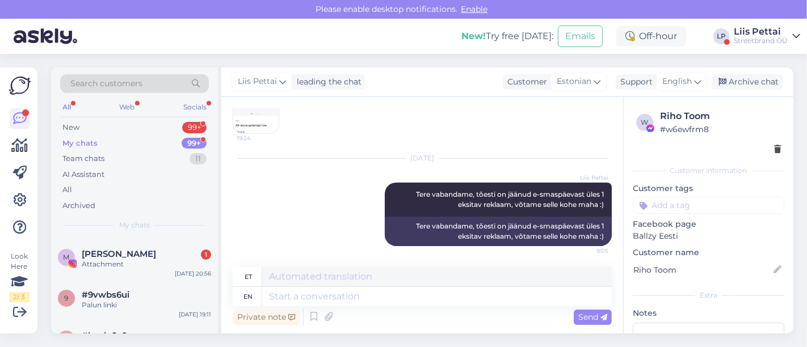
scroll to position [176, 0]
click at [109, 255] on span "[PERSON_NAME]" at bounding box center [119, 257] width 74 height 10
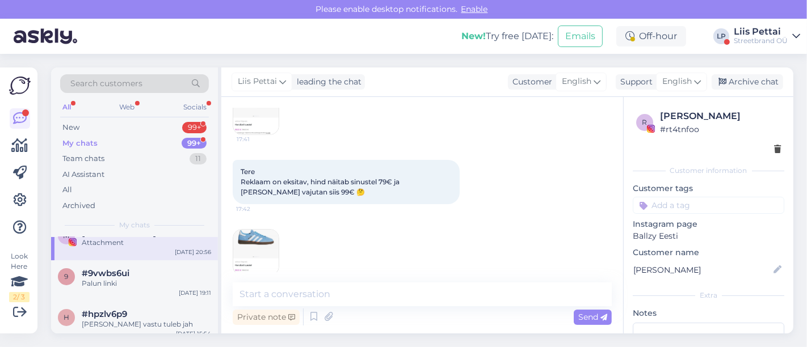
scroll to position [237, 0]
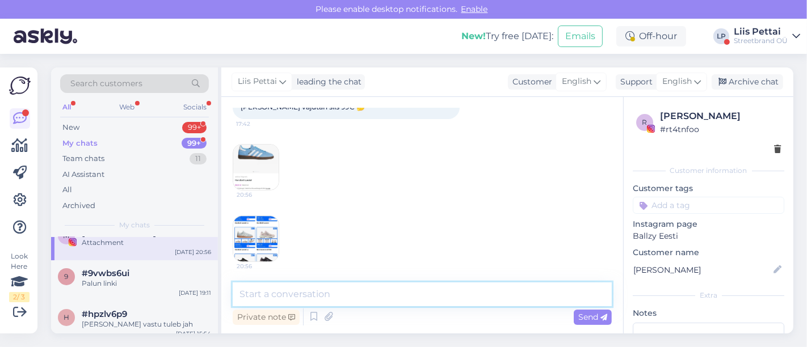
click at [484, 301] on textarea at bounding box center [422, 294] width 379 height 24
type textarea "t"
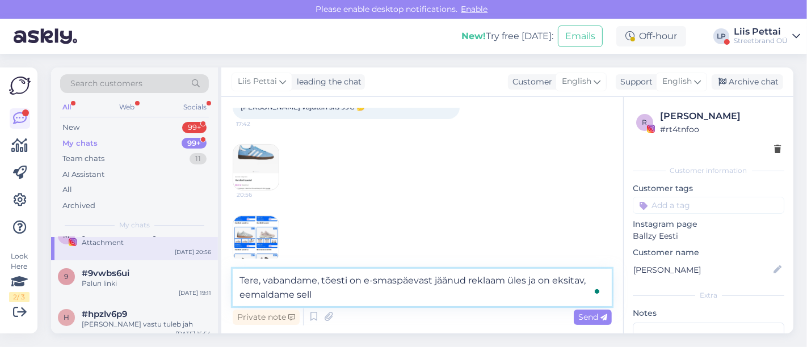
type textarea "Tere, vabandame, tõesti on e-smaspäevast jäänud reklaam üles ja on eksitav, eem…"
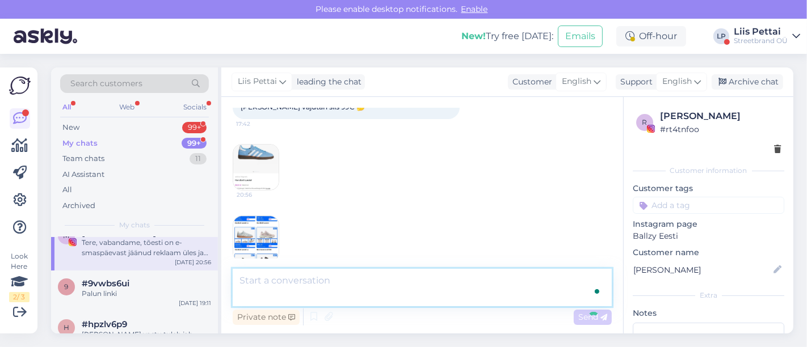
scroll to position [319, 0]
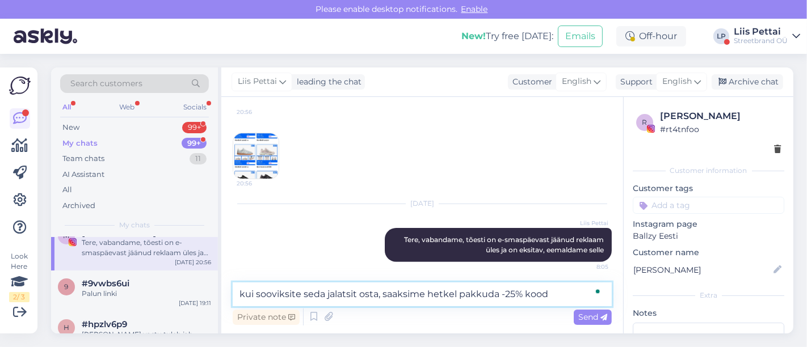
type textarea "kui sooviksite seda jalatsit osta, saaksime hetkel pakkuda -25% koodi"
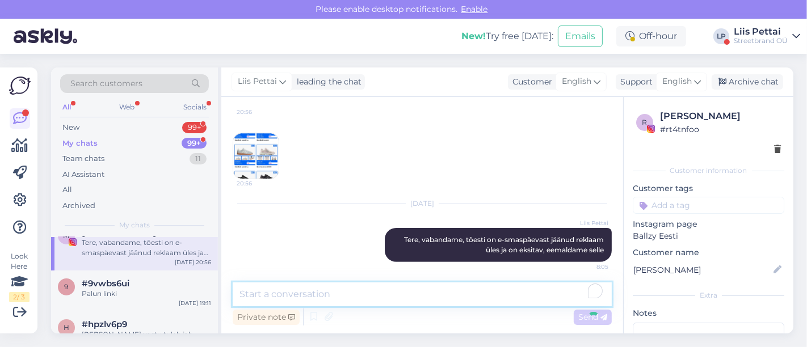
scroll to position [379, 0]
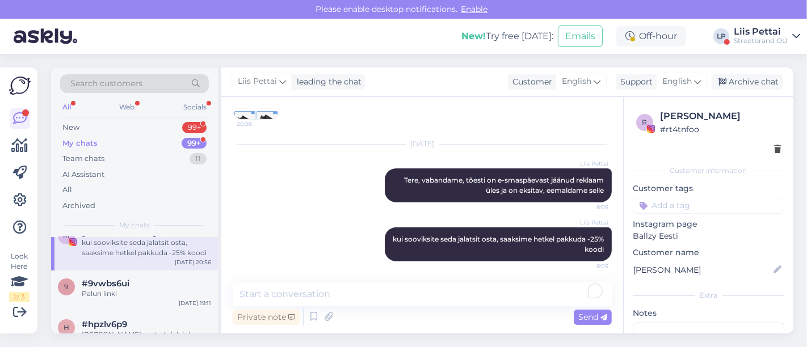
click at [78, 141] on div "My chats" at bounding box center [79, 143] width 35 height 11
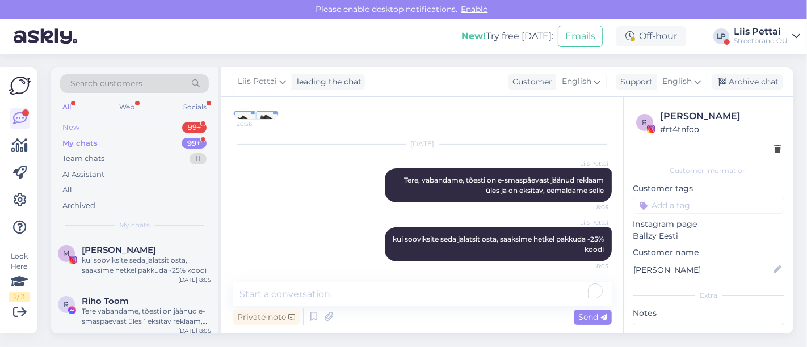
click at [90, 127] on div "New 99+" at bounding box center [134, 128] width 149 height 16
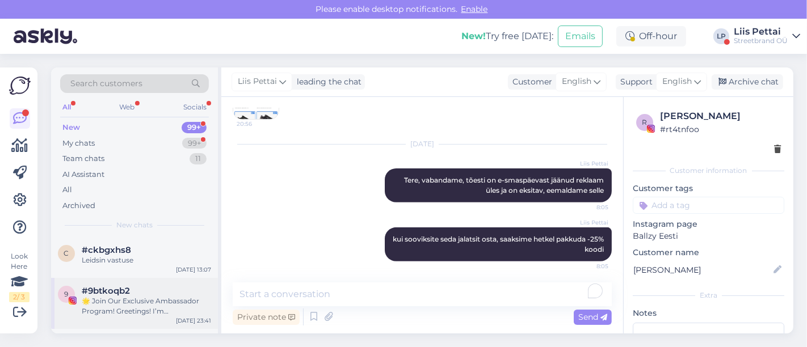
click at [109, 280] on div "9 #9btkoqb2 🌟 Join Our Exclusive Ambassador Program! Greetings! I’m [PERSON_NAM…" at bounding box center [134, 303] width 167 height 51
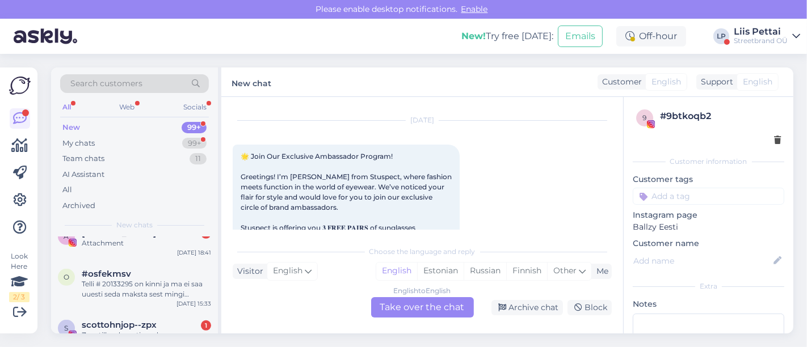
scroll to position [655, 0]
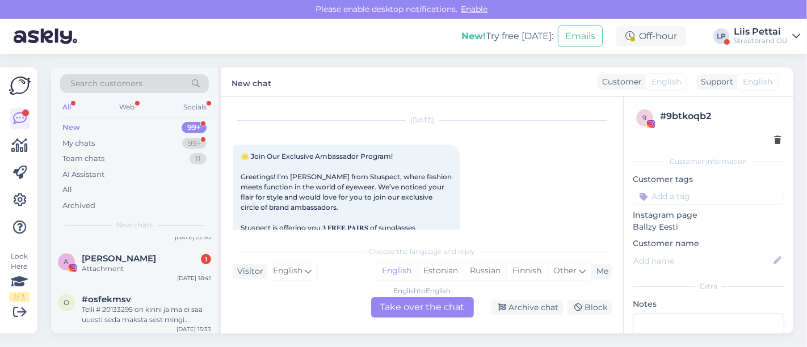
click at [748, 39] on div "Streetbrand OÜ" at bounding box center [760, 40] width 54 height 9
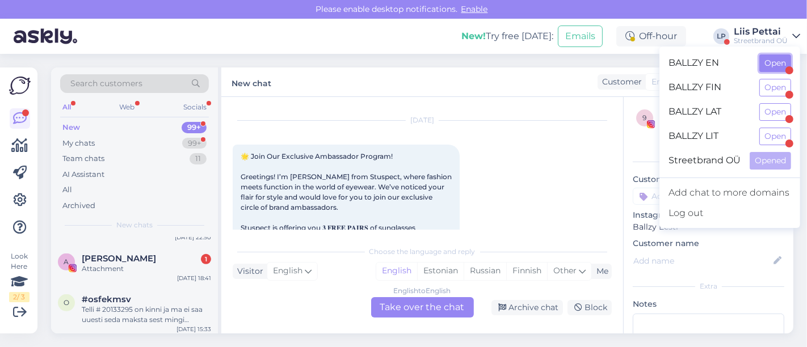
click at [776, 65] on button "Open" at bounding box center [775, 63] width 32 height 18
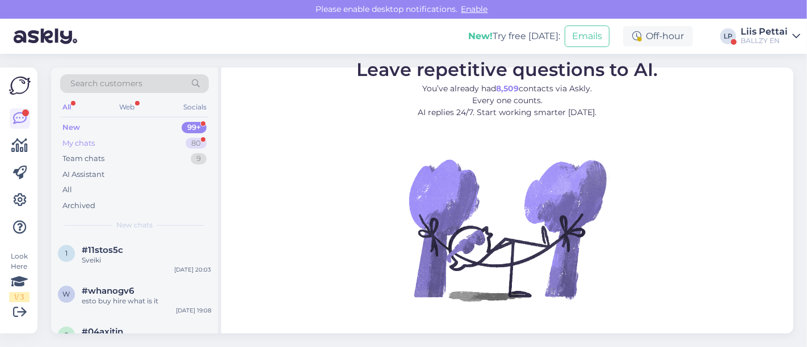
click at [129, 143] on div "My chats 80" at bounding box center [134, 144] width 149 height 16
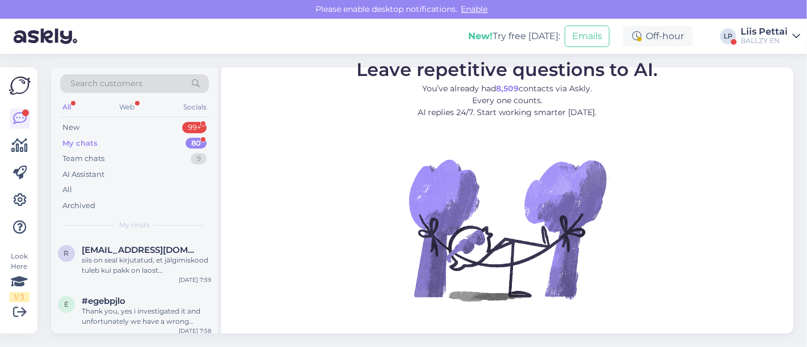
click at [129, 143] on div "My chats 80" at bounding box center [134, 144] width 149 height 16
click at [126, 256] on div "siis on seal kirjutatud, et jälgimiskood tuleb kui pakk on laost [PERSON_NAME] …" at bounding box center [146, 265] width 129 height 20
